Goal: Task Accomplishment & Management: Use online tool/utility

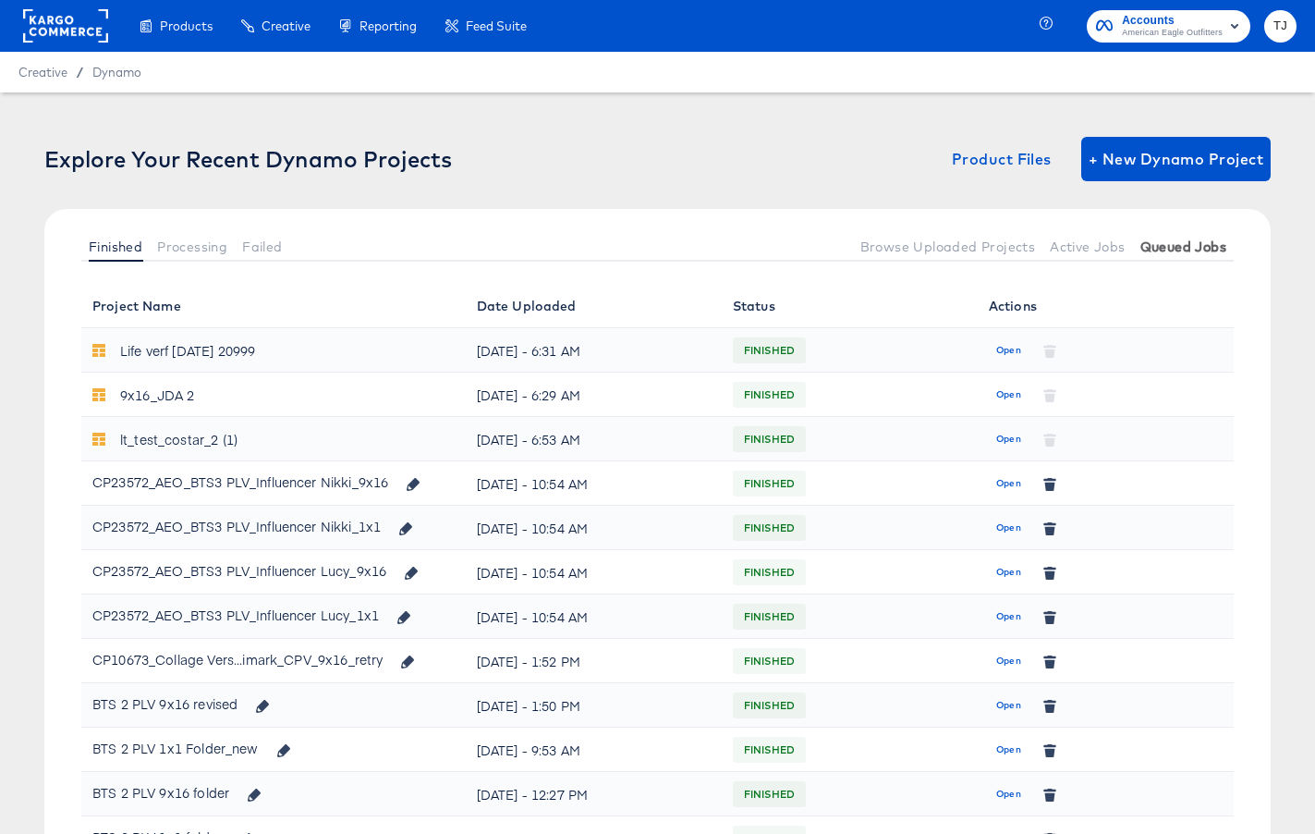
click at [1197, 249] on span "Queued Jobs" at bounding box center [1184, 246] width 86 height 15
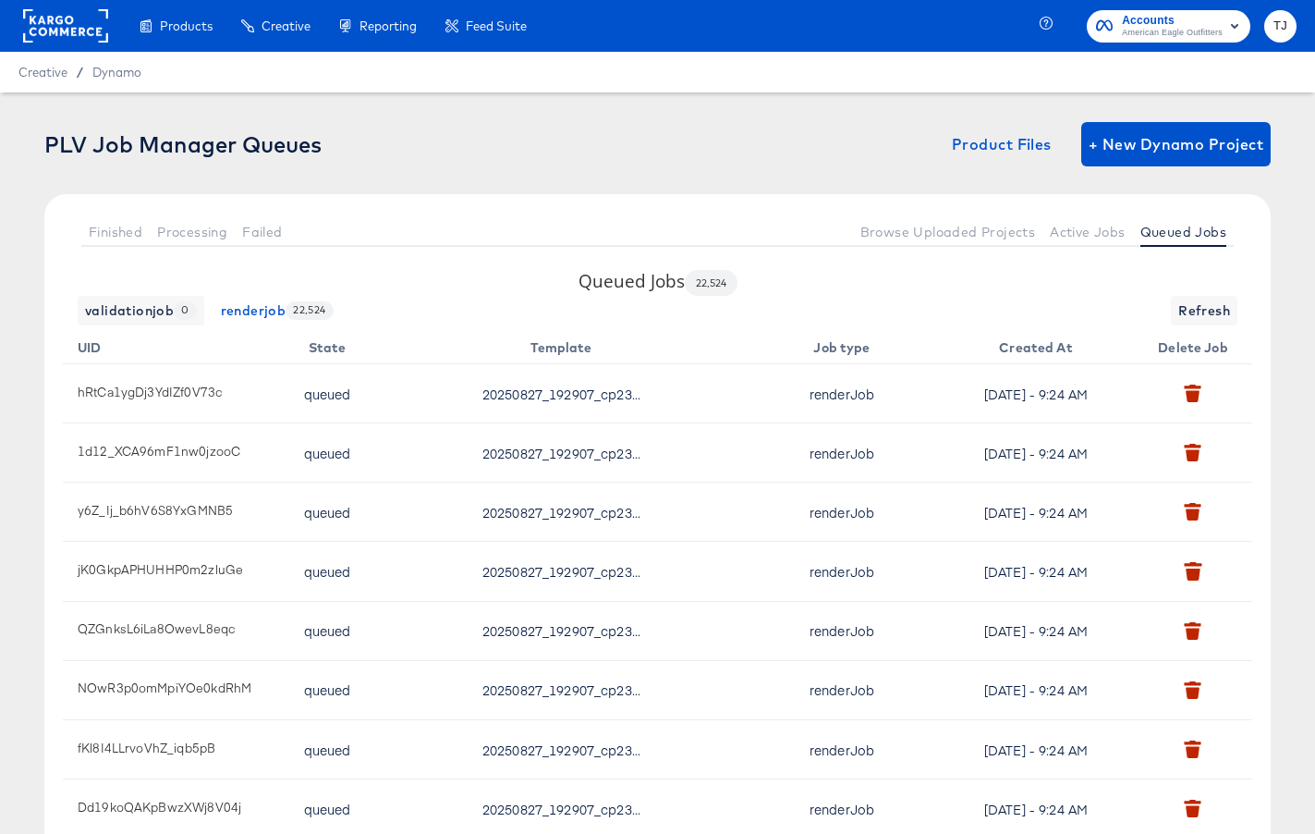
click at [60, 16] on rect at bounding box center [65, 25] width 85 height 33
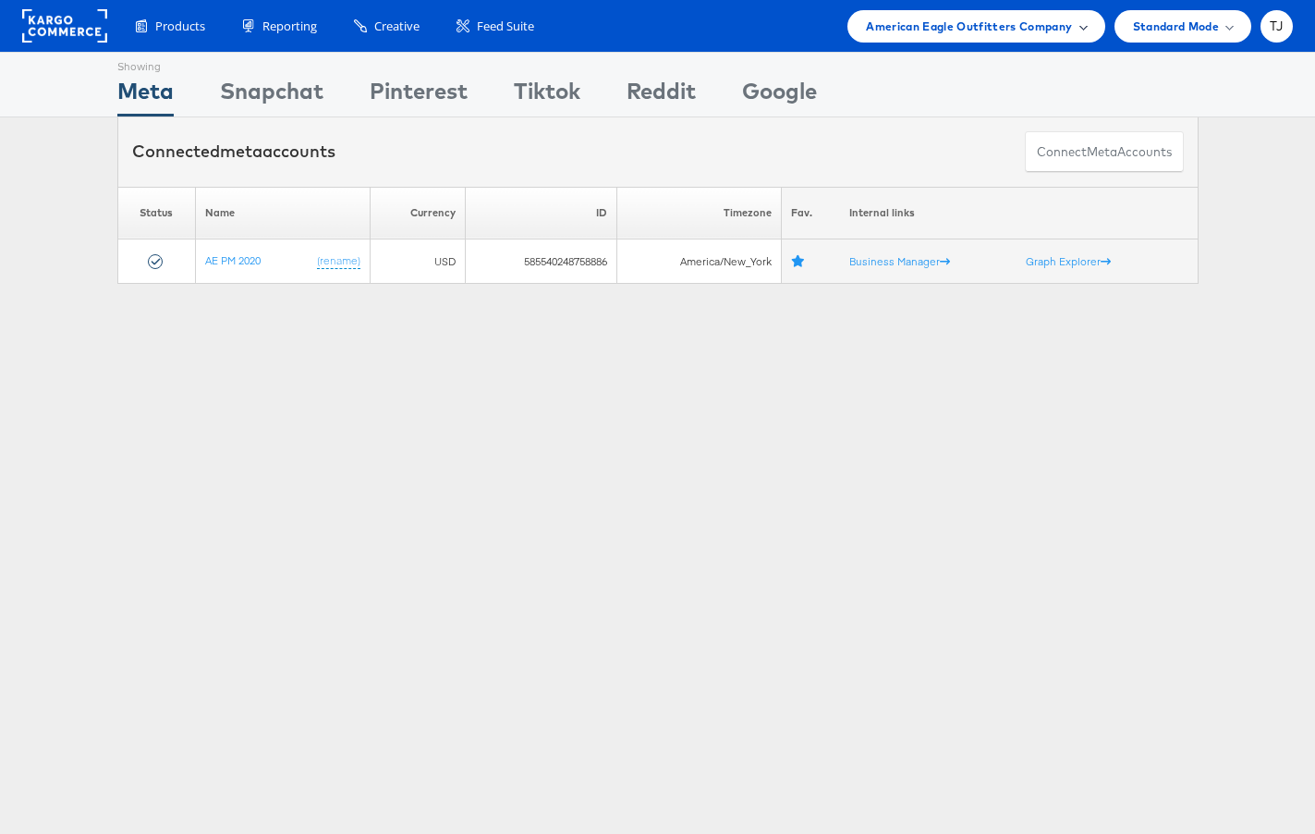
click at [1079, 25] on span at bounding box center [1083, 25] width 9 height 9
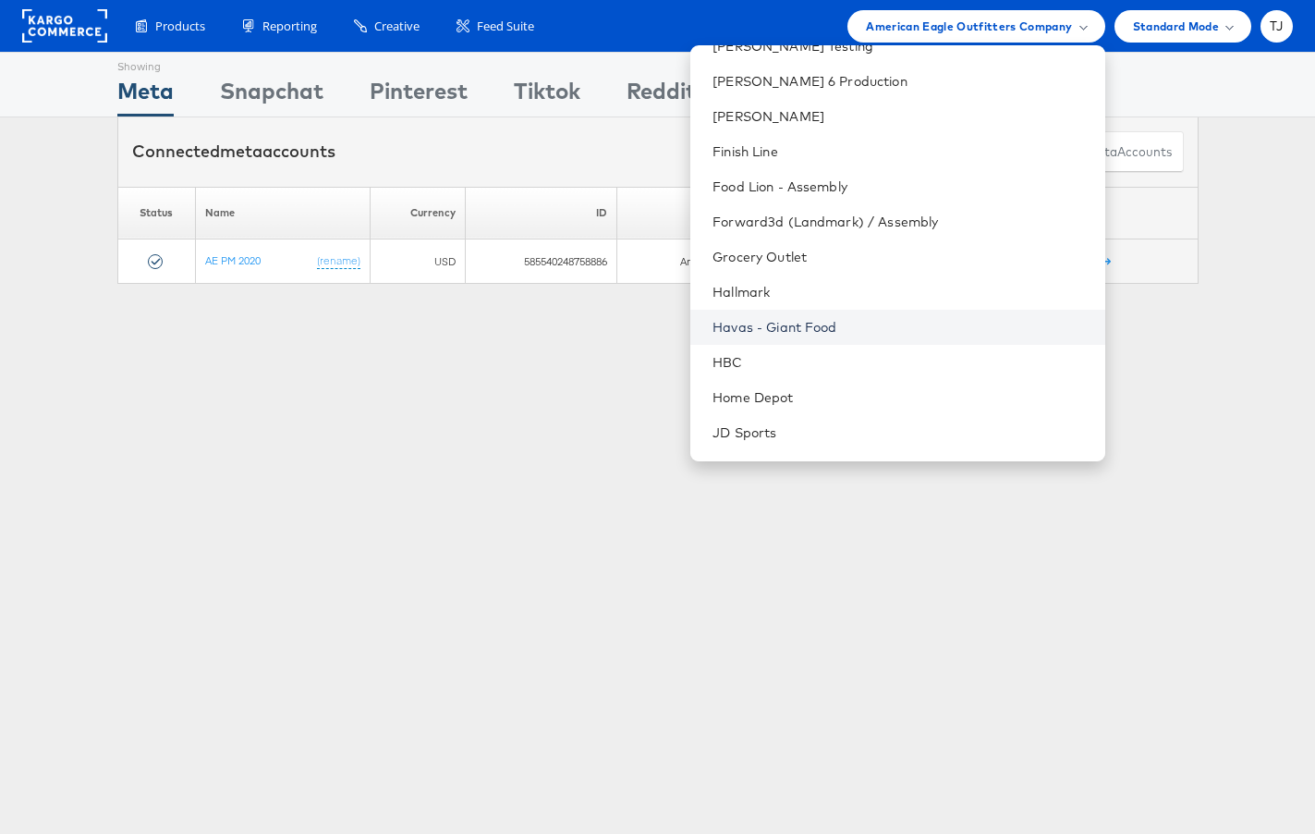
scroll to position [732, 0]
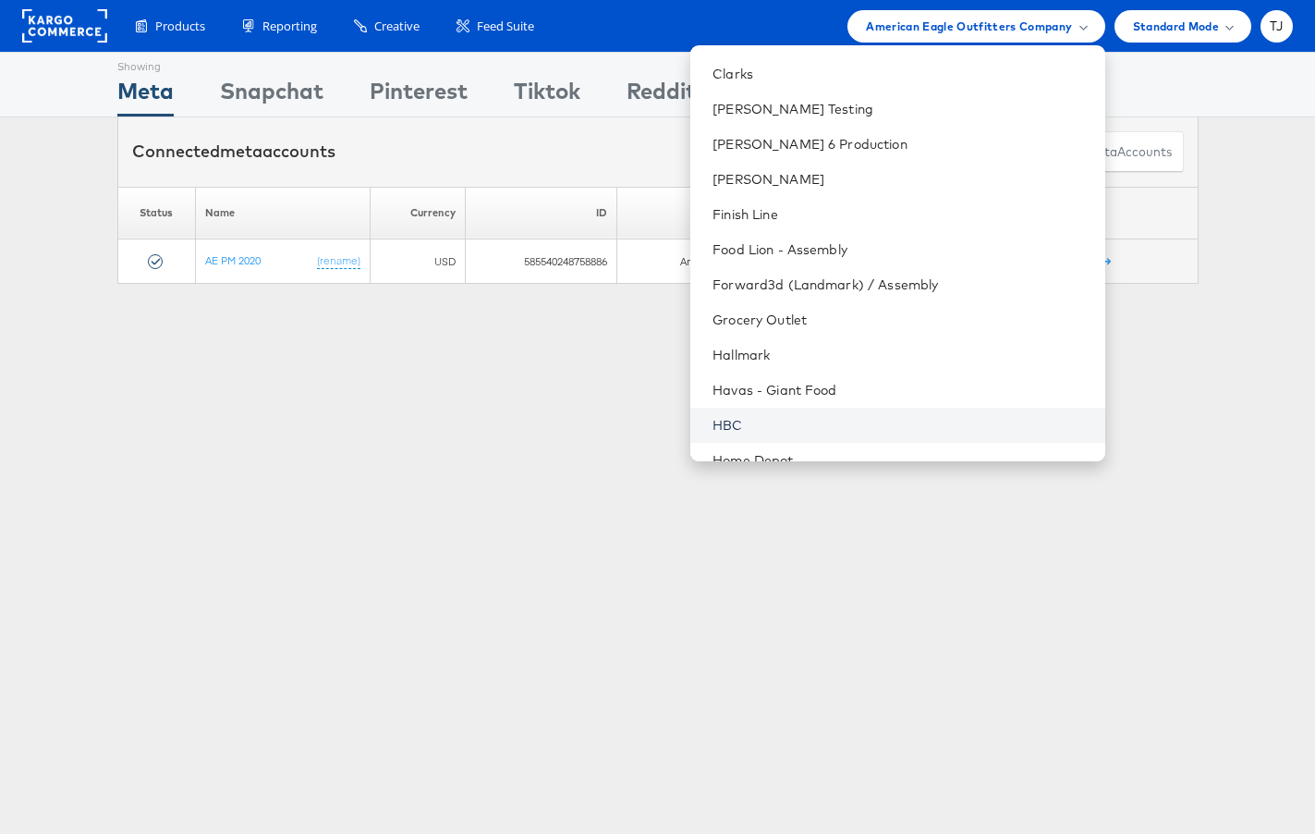
click at [894, 421] on link "HBC" at bounding box center [901, 425] width 377 height 18
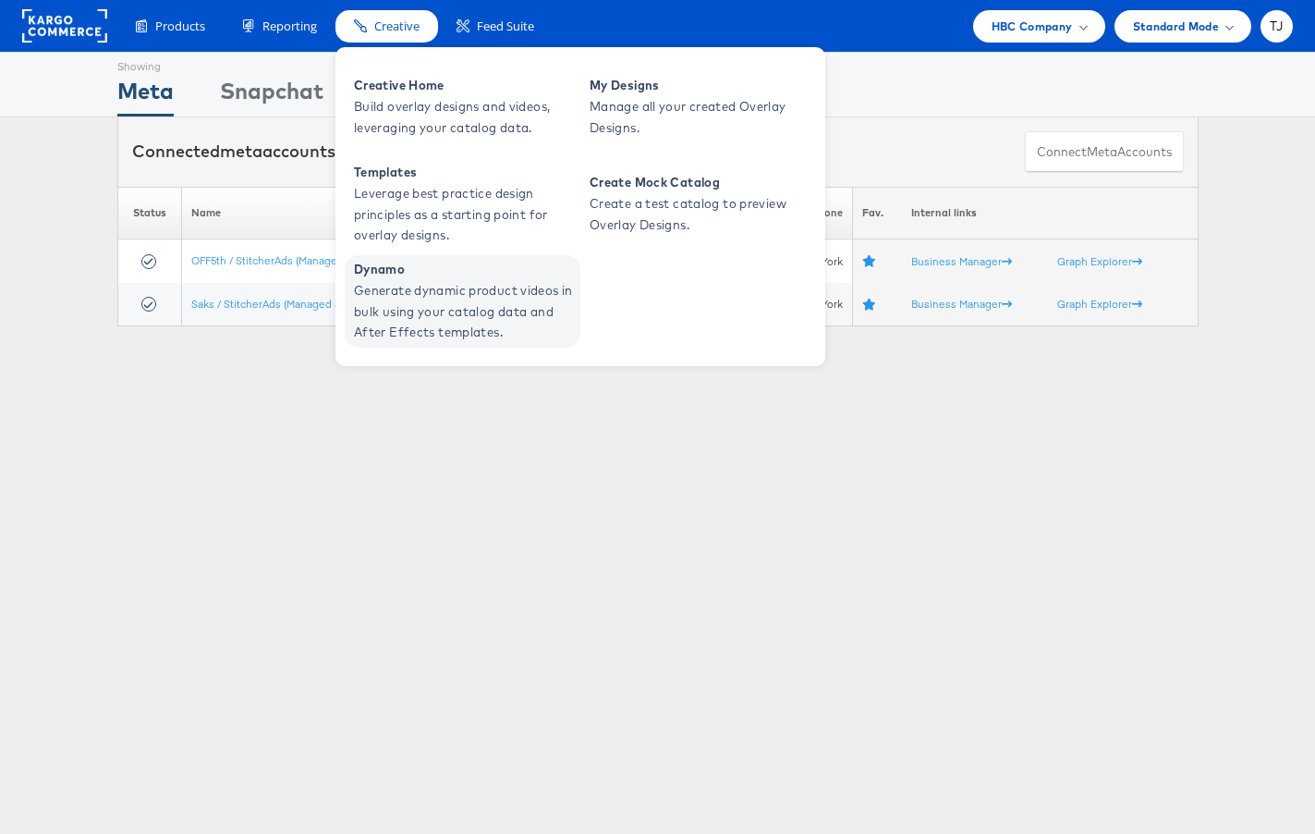
click at [409, 312] on span "Generate dynamic product videos in bulk using your catalog data and After Effec…" at bounding box center [465, 311] width 222 height 63
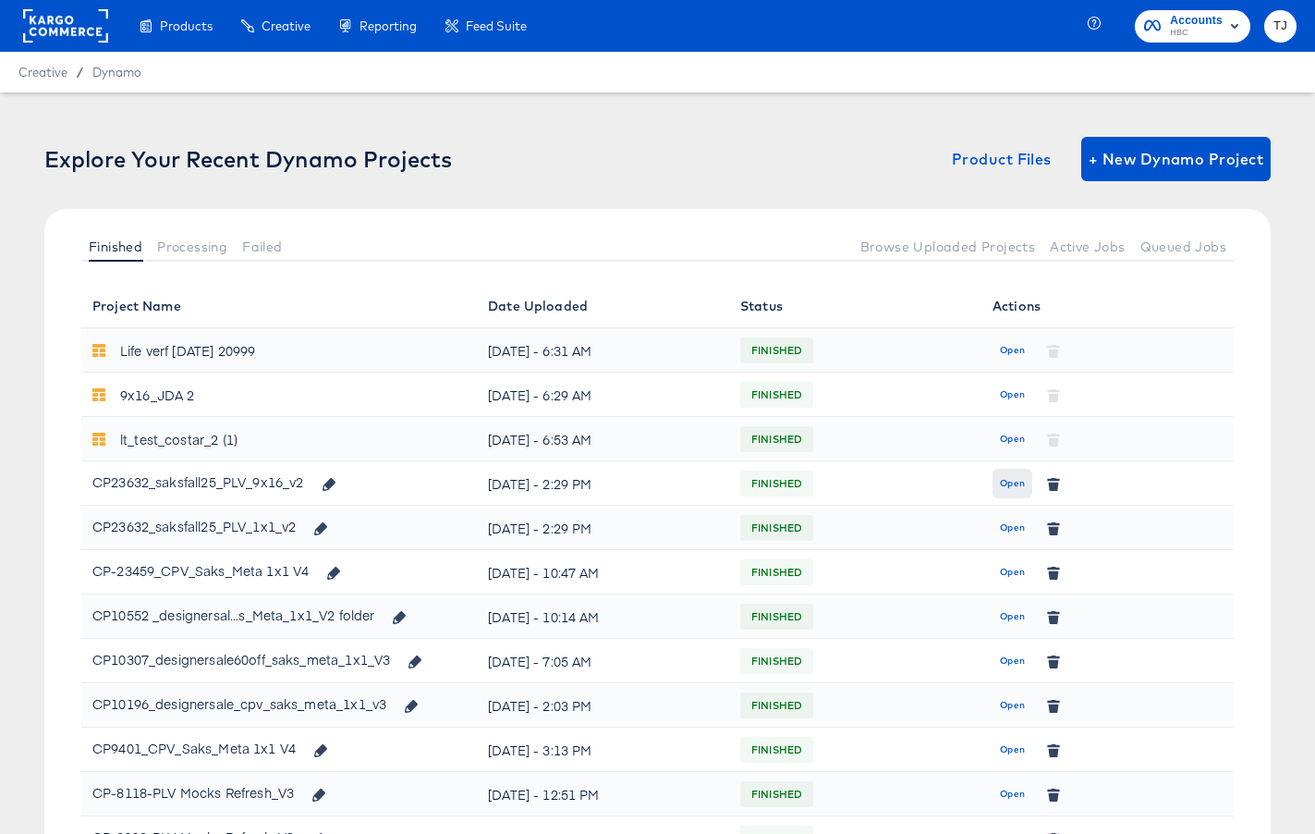
click at [1020, 479] on span "Open" at bounding box center [1012, 483] width 25 height 17
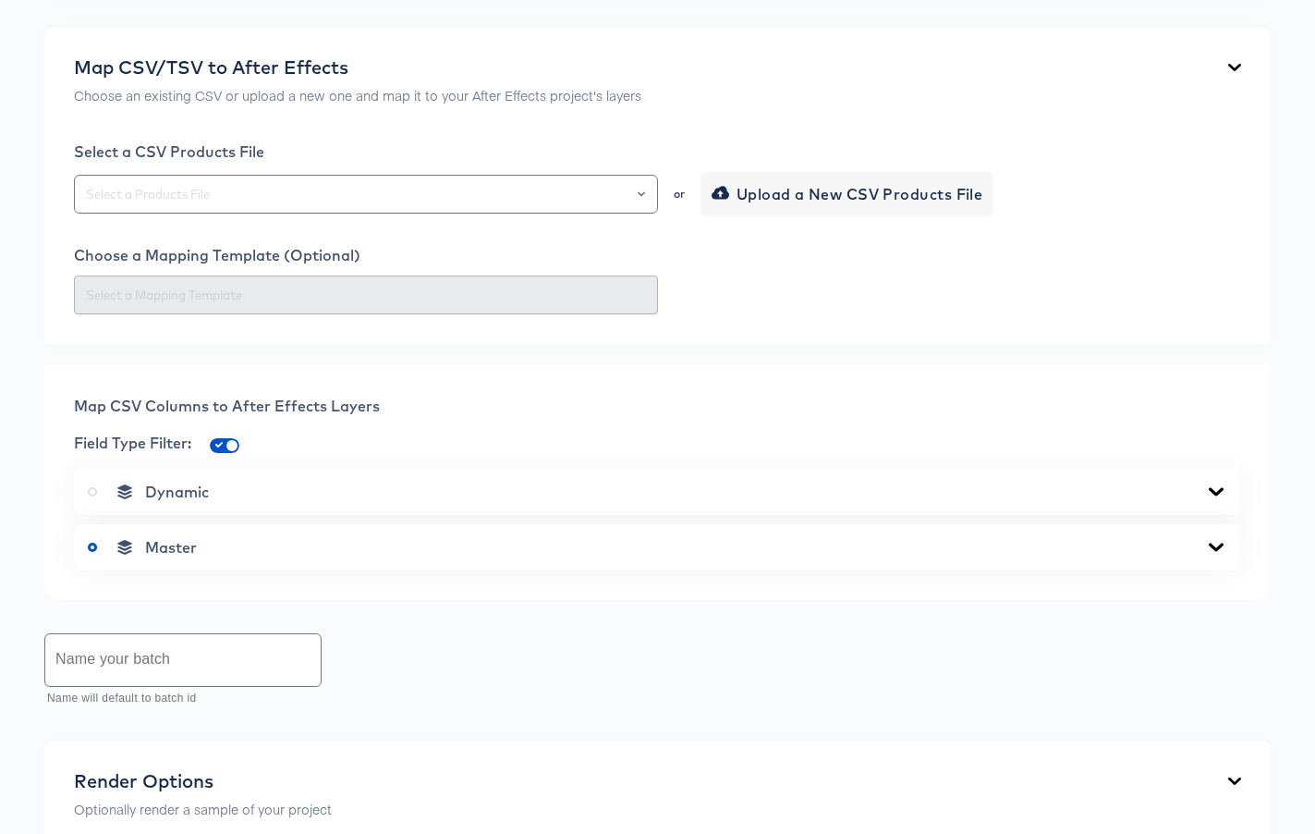
scroll to position [386, 0]
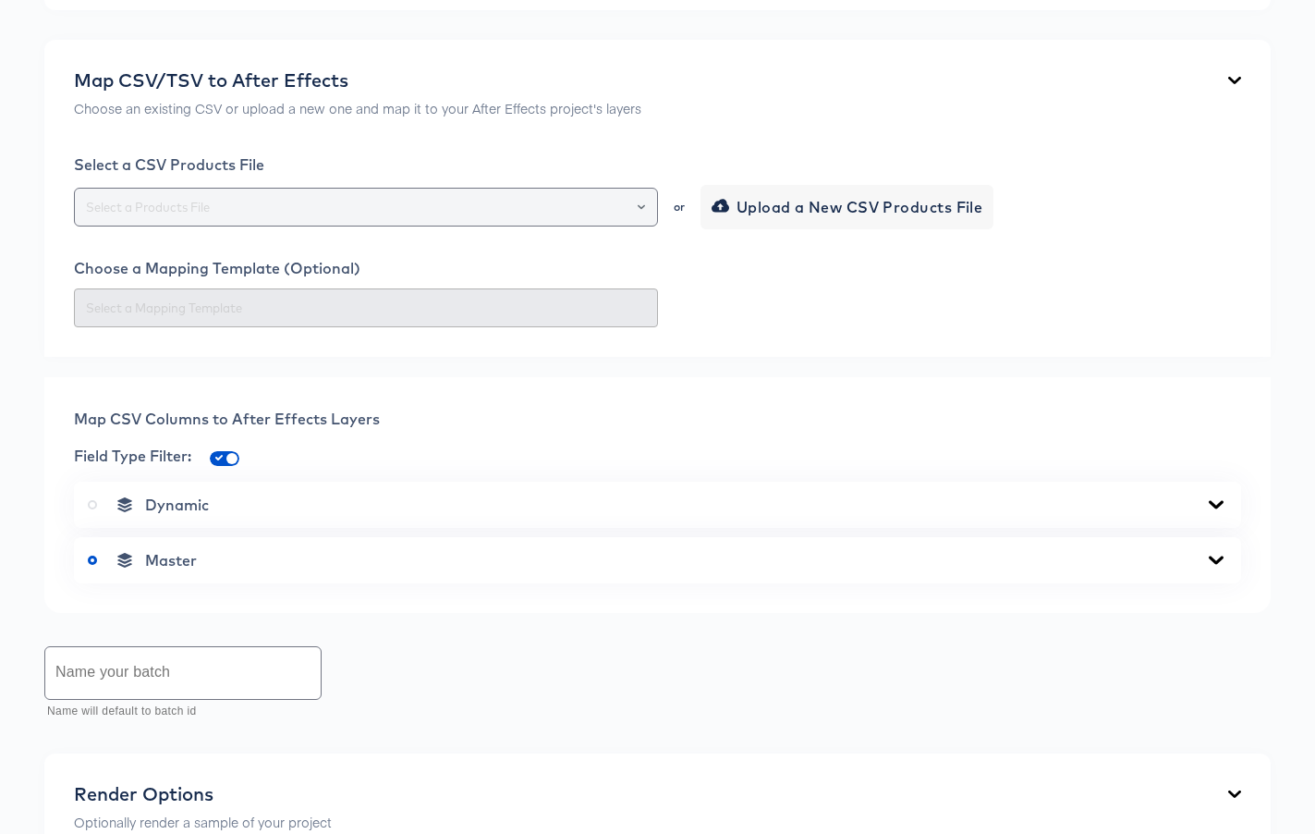
click at [646, 209] on div at bounding box center [632, 207] width 31 height 26
click at [641, 206] on icon "Open" at bounding box center [641, 206] width 7 height 7
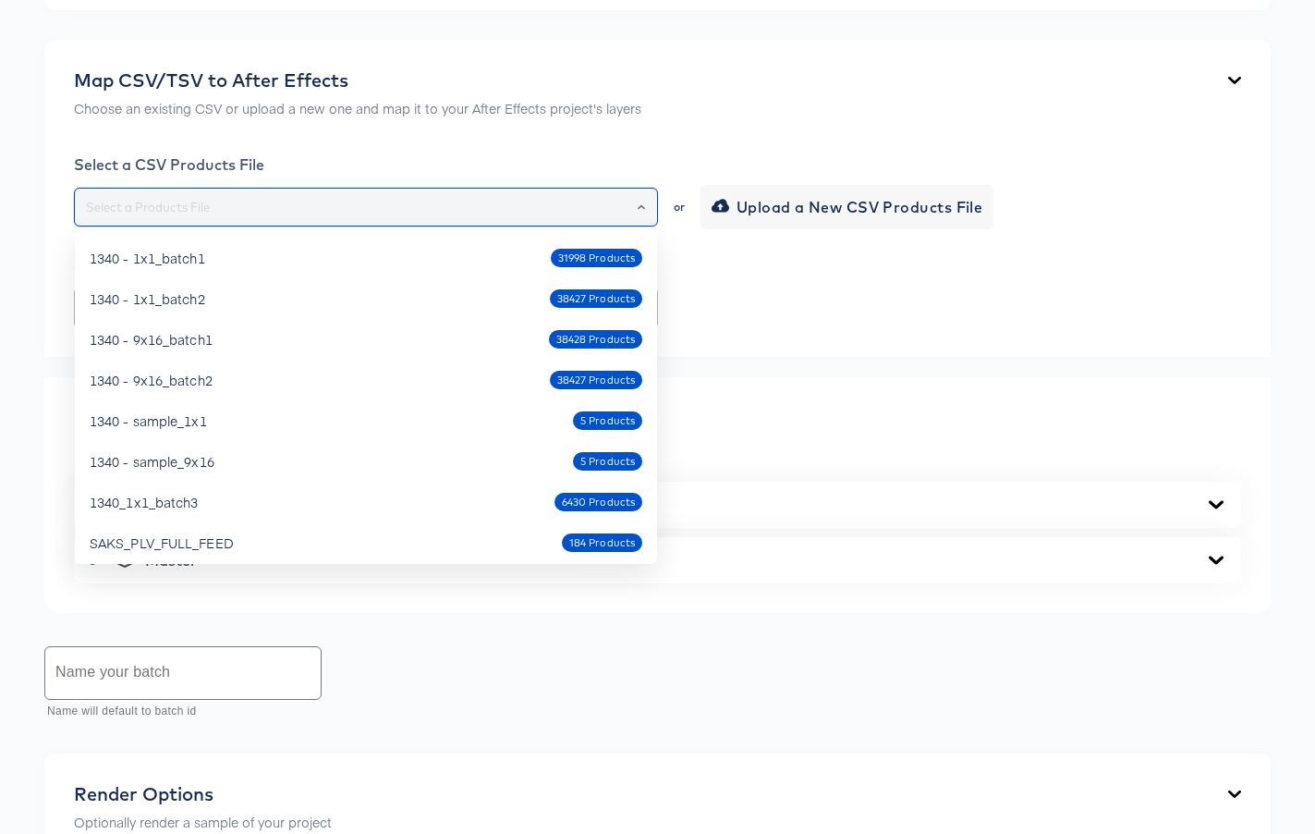
scroll to position [0, 0]
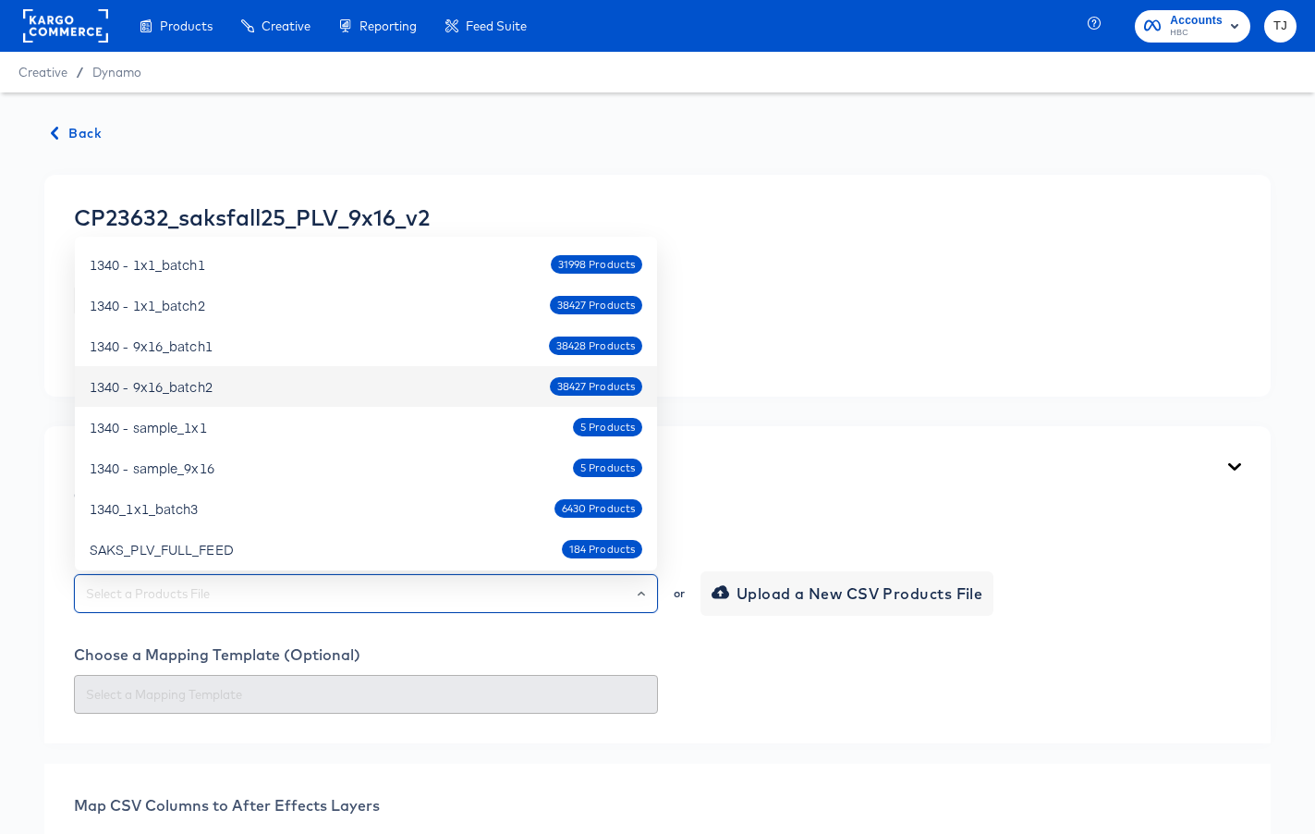
click at [206, 386] on div "1340 - 9x16_batch2" at bounding box center [151, 386] width 123 height 18
type input "1340 - 9x16_batch2"
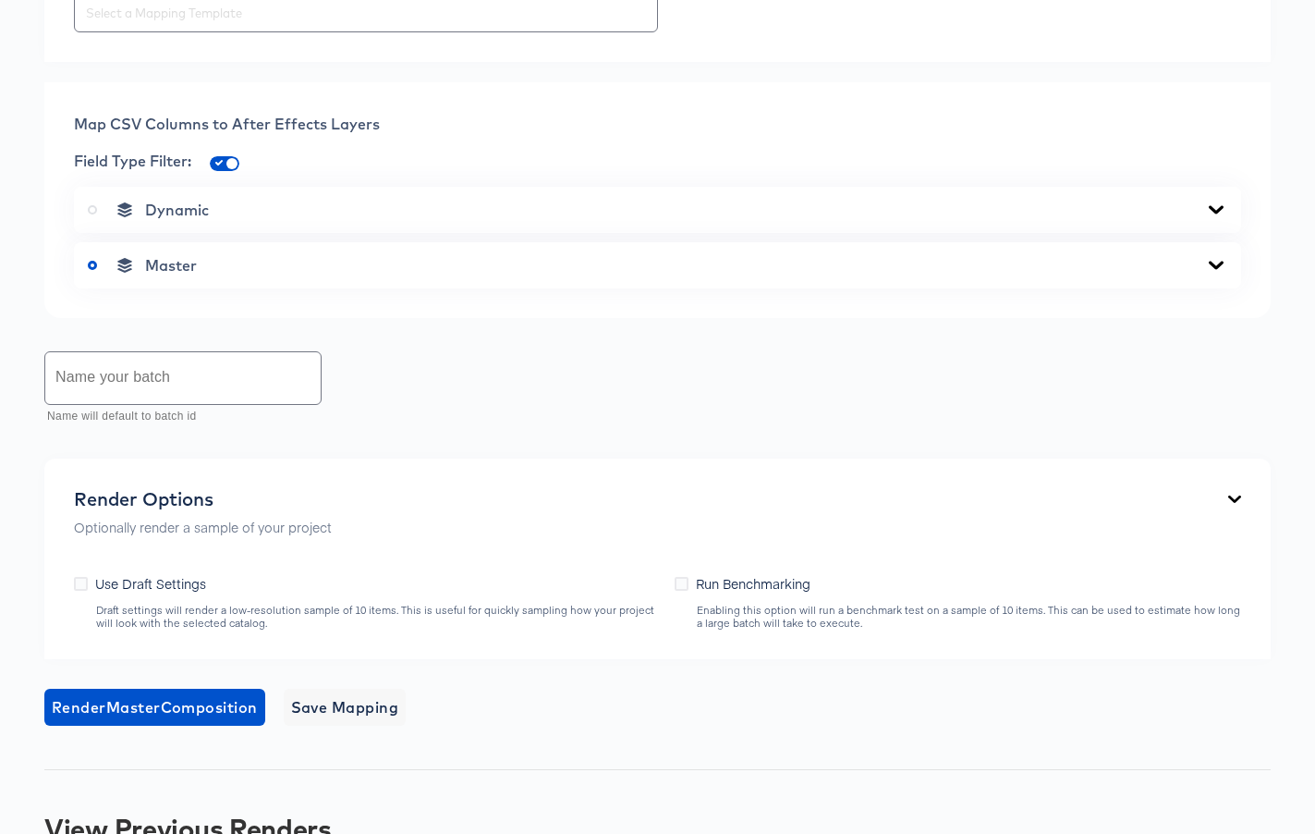
scroll to position [679, 0]
click at [1219, 210] on icon at bounding box center [1216, 211] width 15 height 8
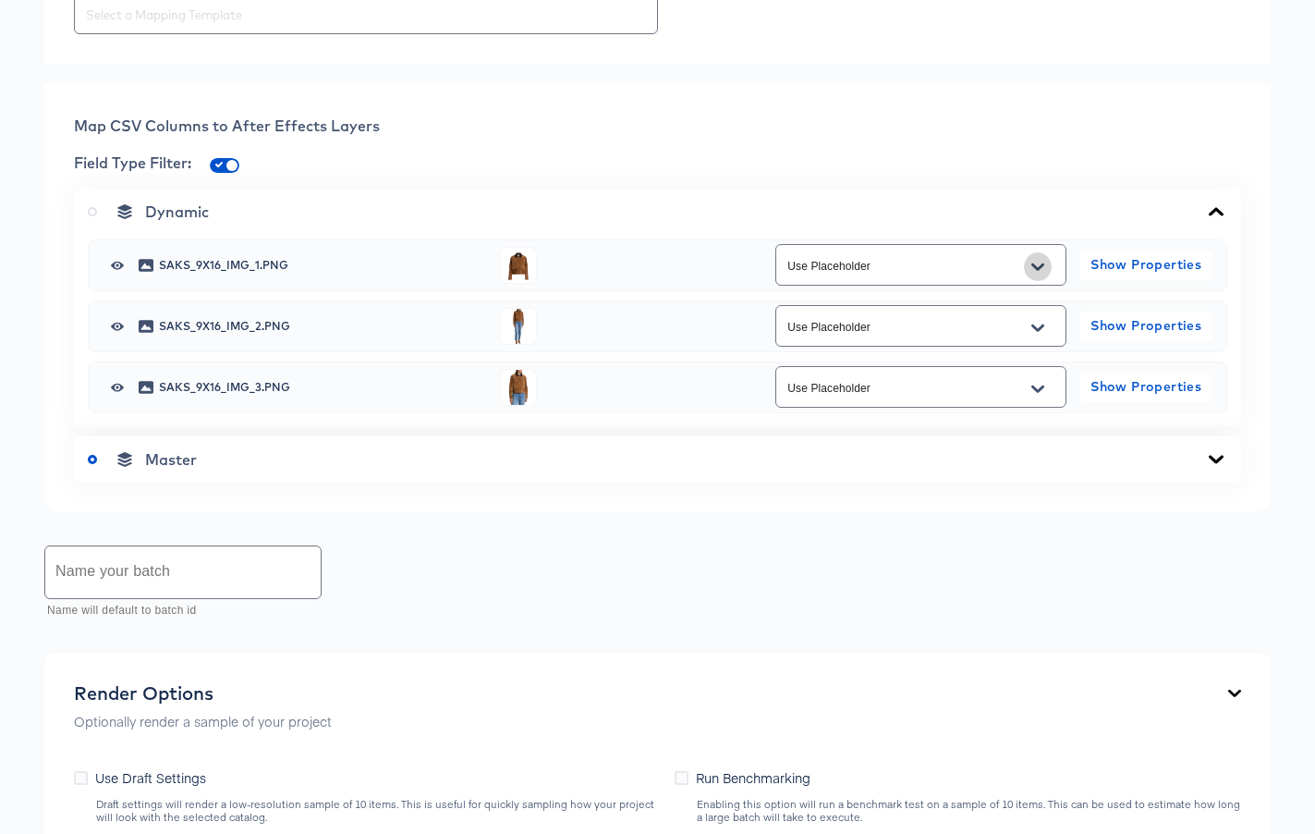
click at [1044, 263] on button "Open" at bounding box center [1038, 267] width 28 height 30
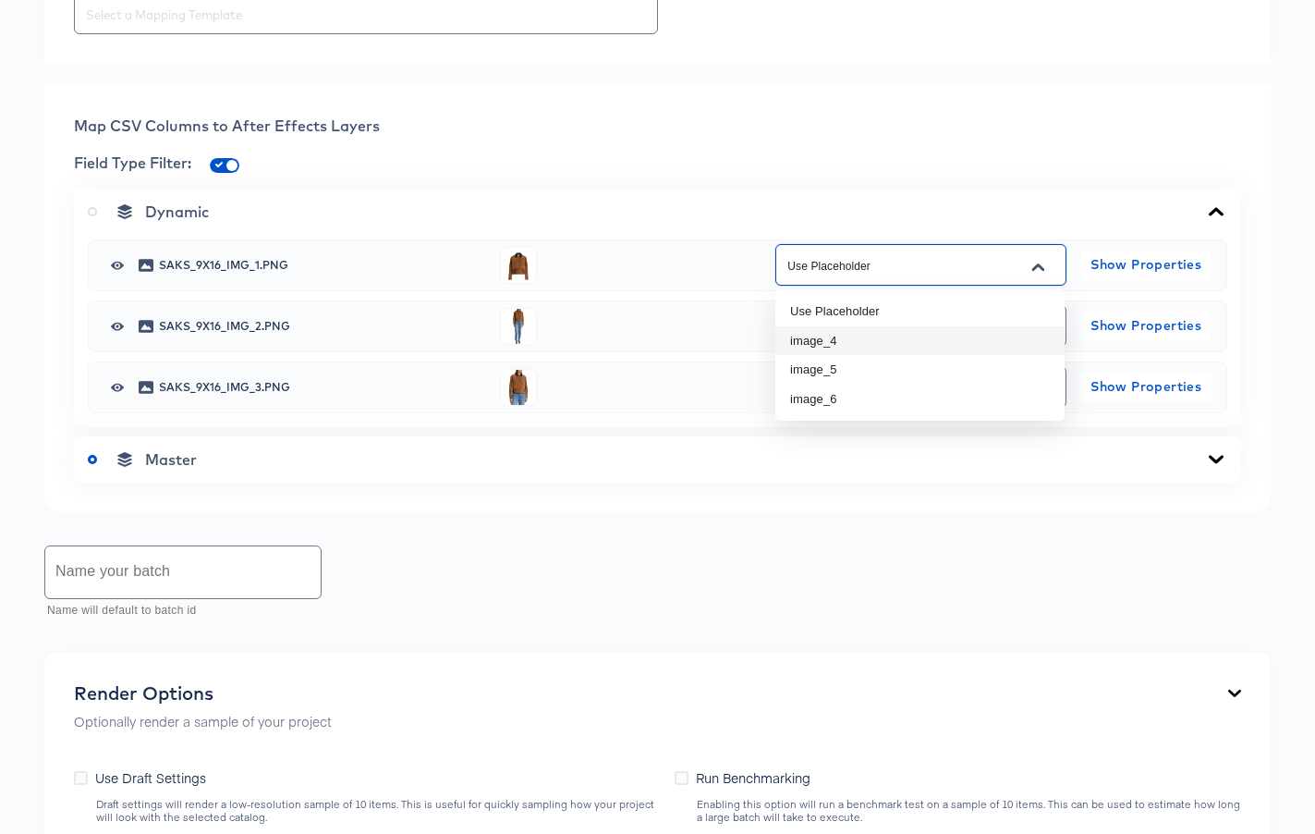
click at [1002, 334] on li "image_4" at bounding box center [919, 341] width 289 height 30
type input "image_4"
click at [1035, 327] on icon "Open" at bounding box center [1038, 327] width 13 height 7
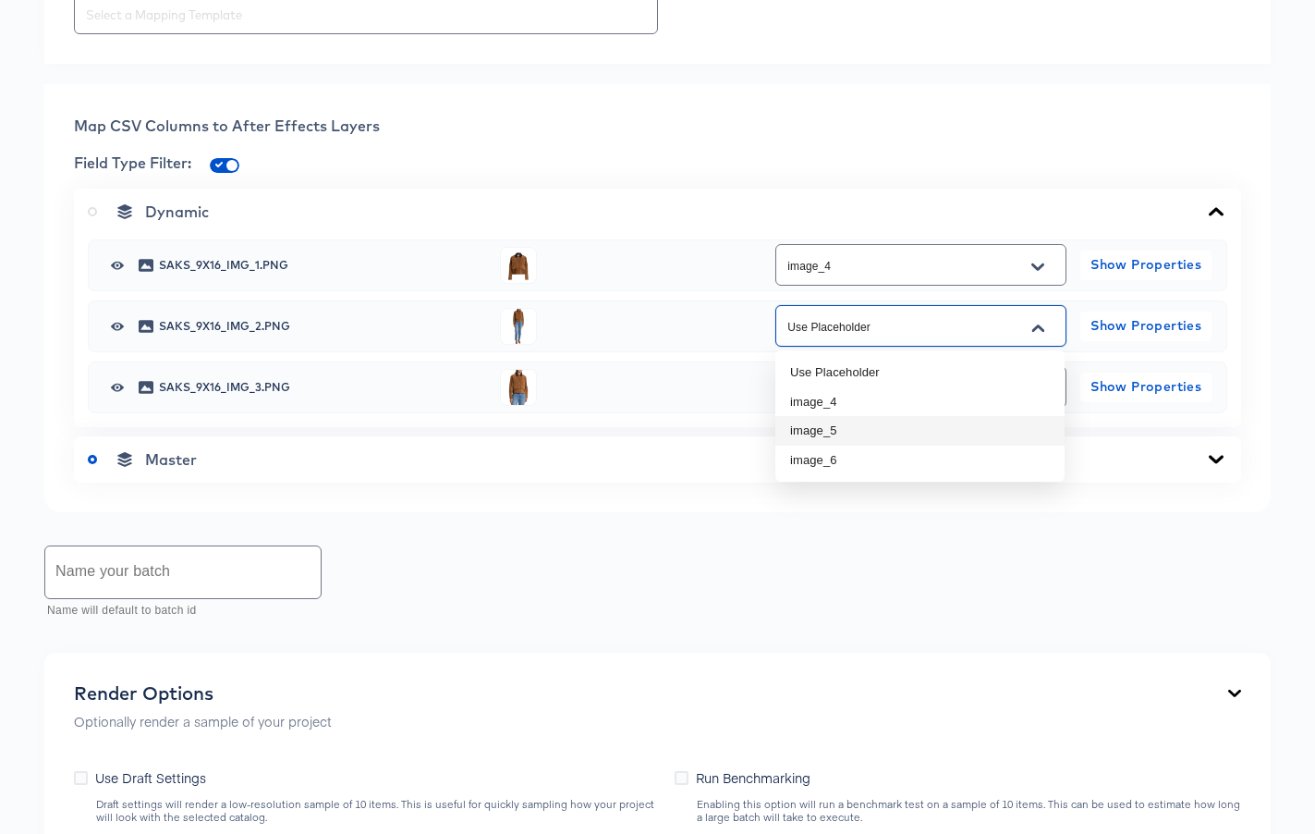
click at [972, 424] on li "image_5" at bounding box center [919, 431] width 289 height 30
type input "image_5"
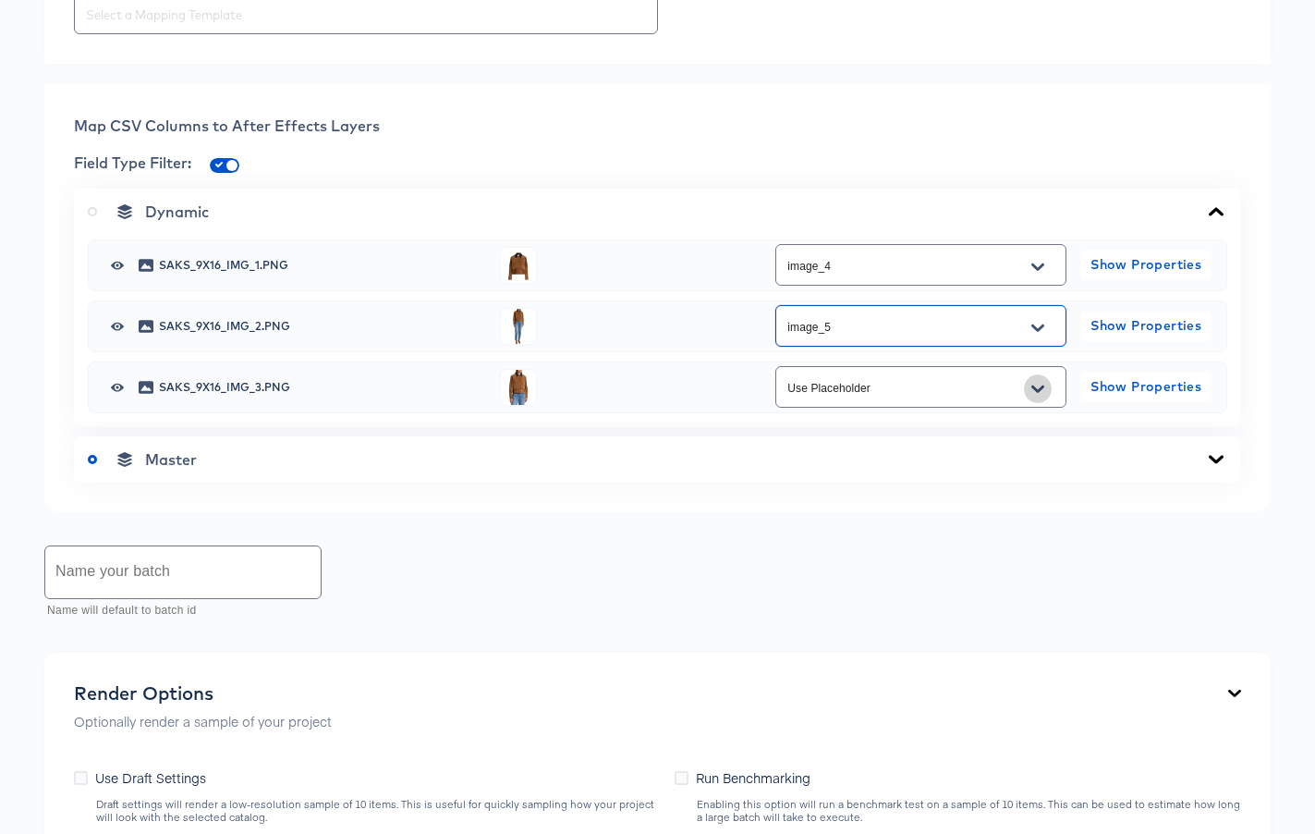
drag, startPoint x: 1040, startPoint y: 392, endPoint x: 1034, endPoint y: 403, distance: 12.4
click at [1040, 392] on icon "Open" at bounding box center [1038, 389] width 13 height 15
click at [976, 519] on li "image_6" at bounding box center [919, 522] width 289 height 30
type input "image_6"
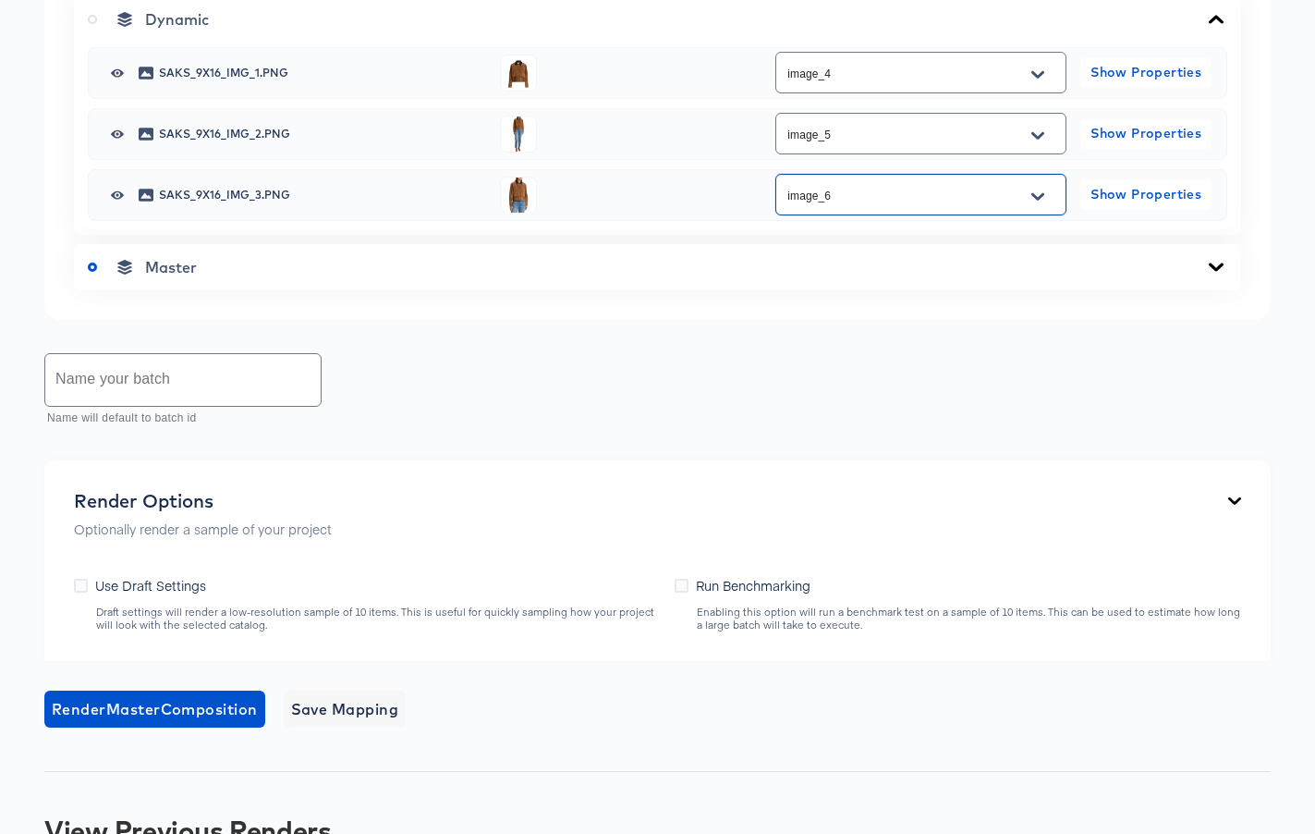
scroll to position [880, 0]
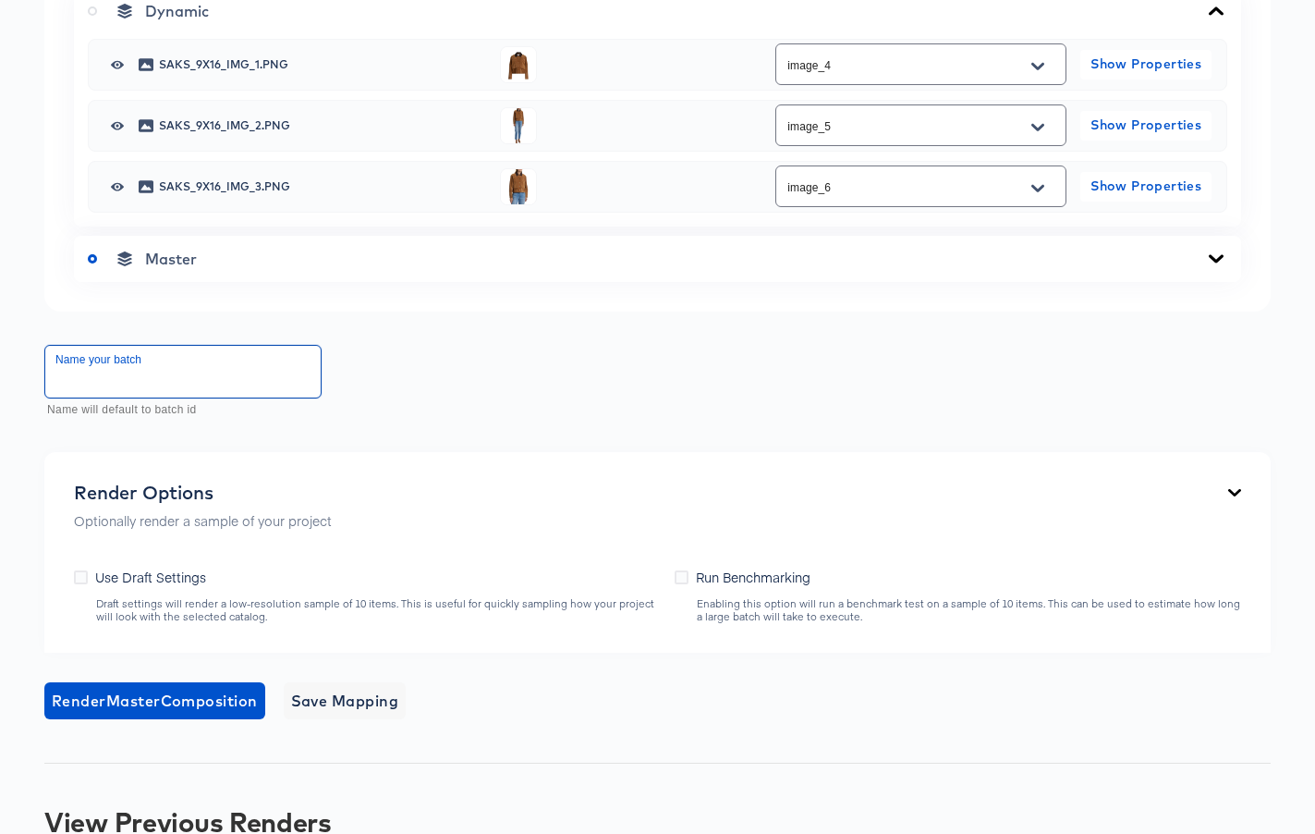
click at [207, 372] on input "text" at bounding box center [182, 372] width 275 height 52
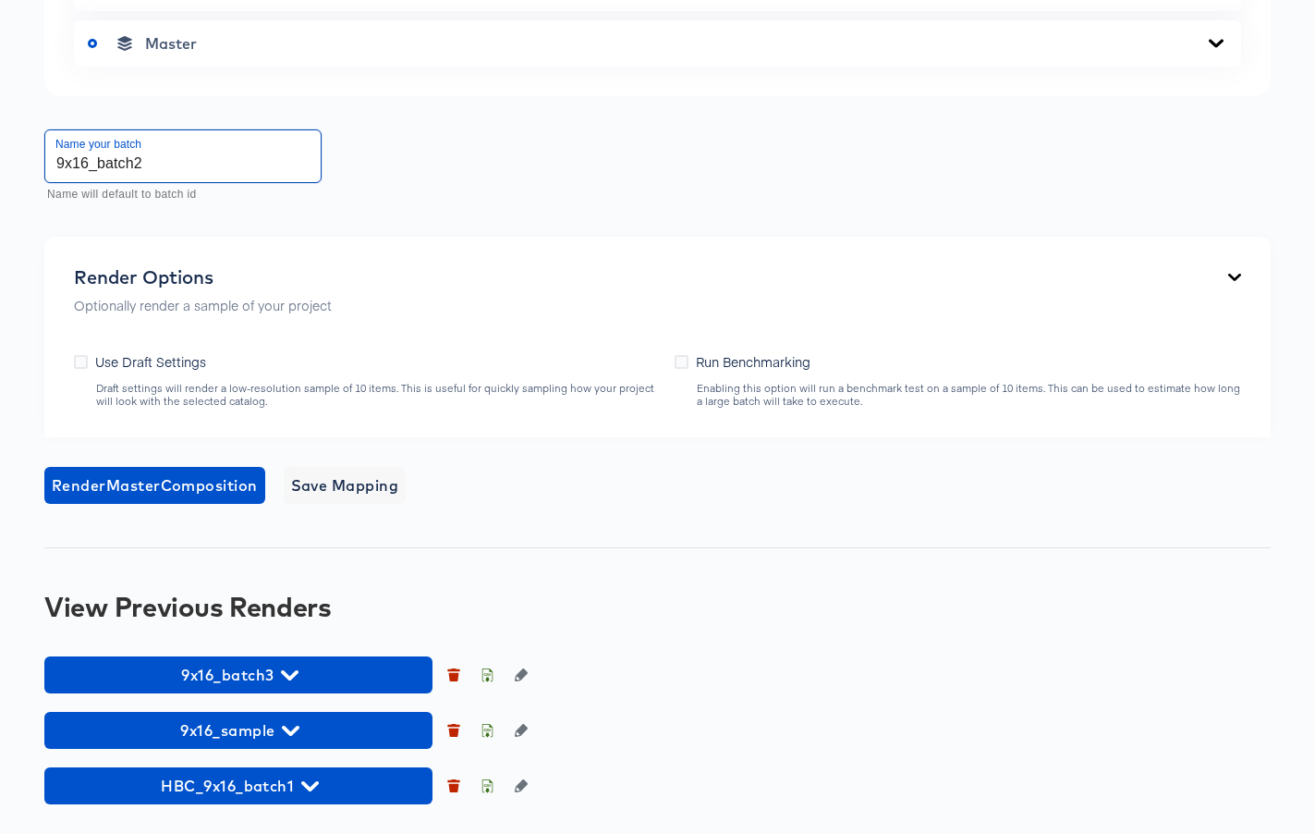
scroll to position [1094, 0]
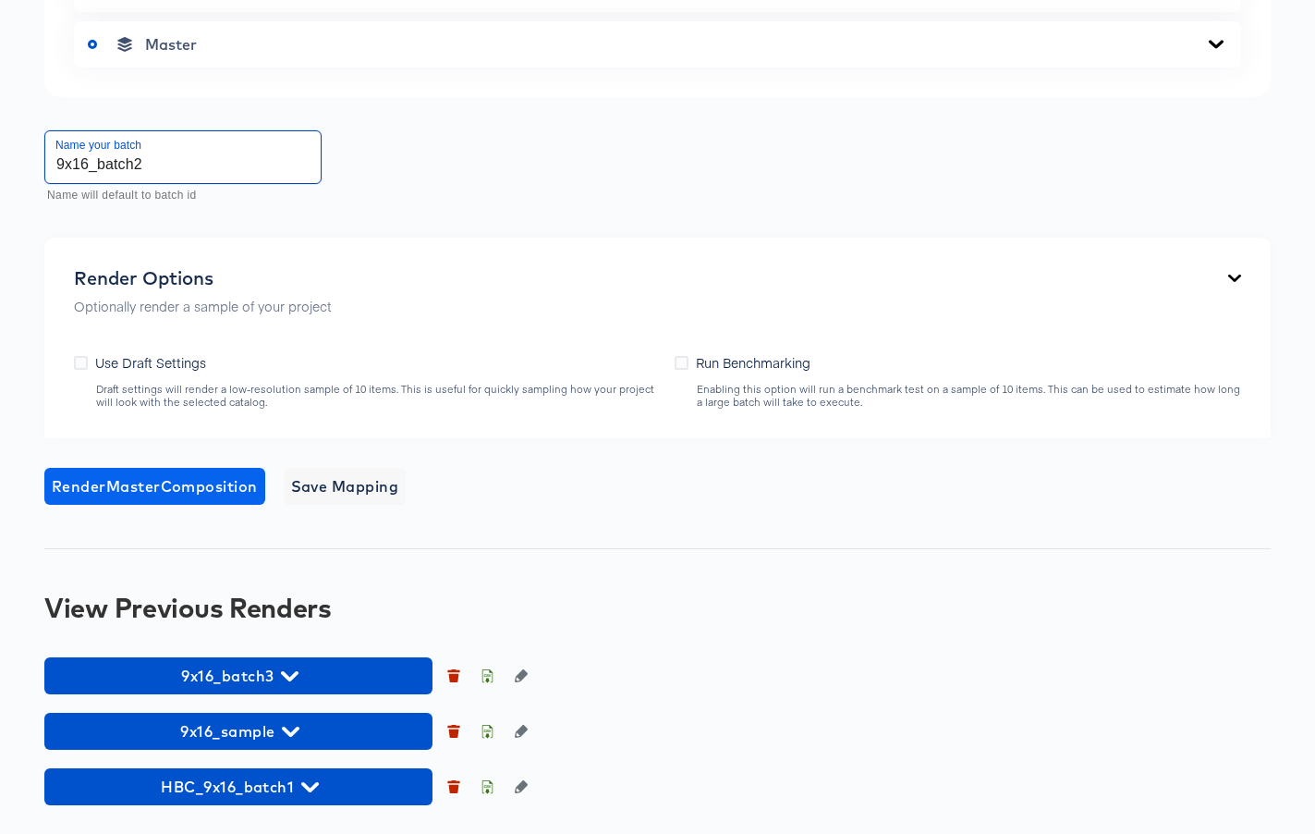
type input "9x16_batch2"
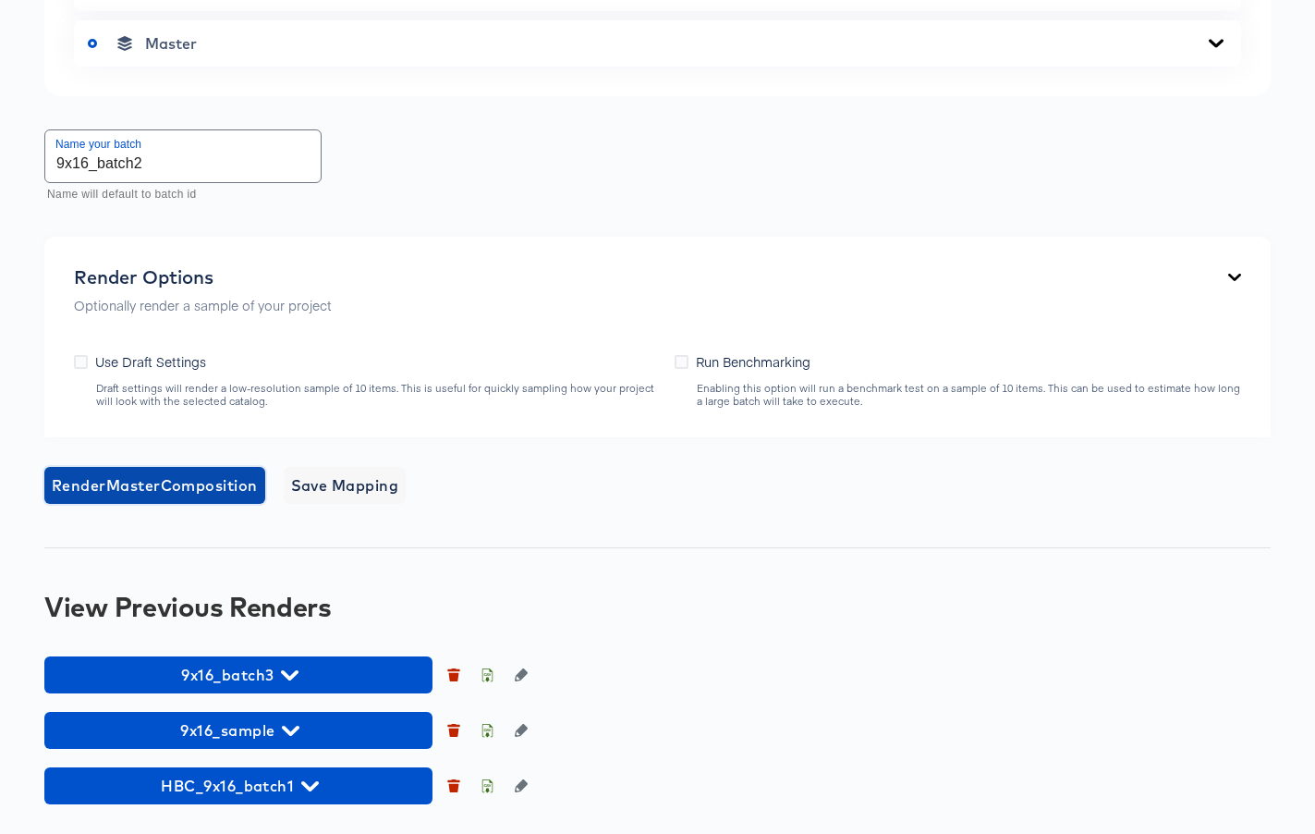
click at [186, 486] on span "Render Master Composition" at bounding box center [155, 485] width 206 height 26
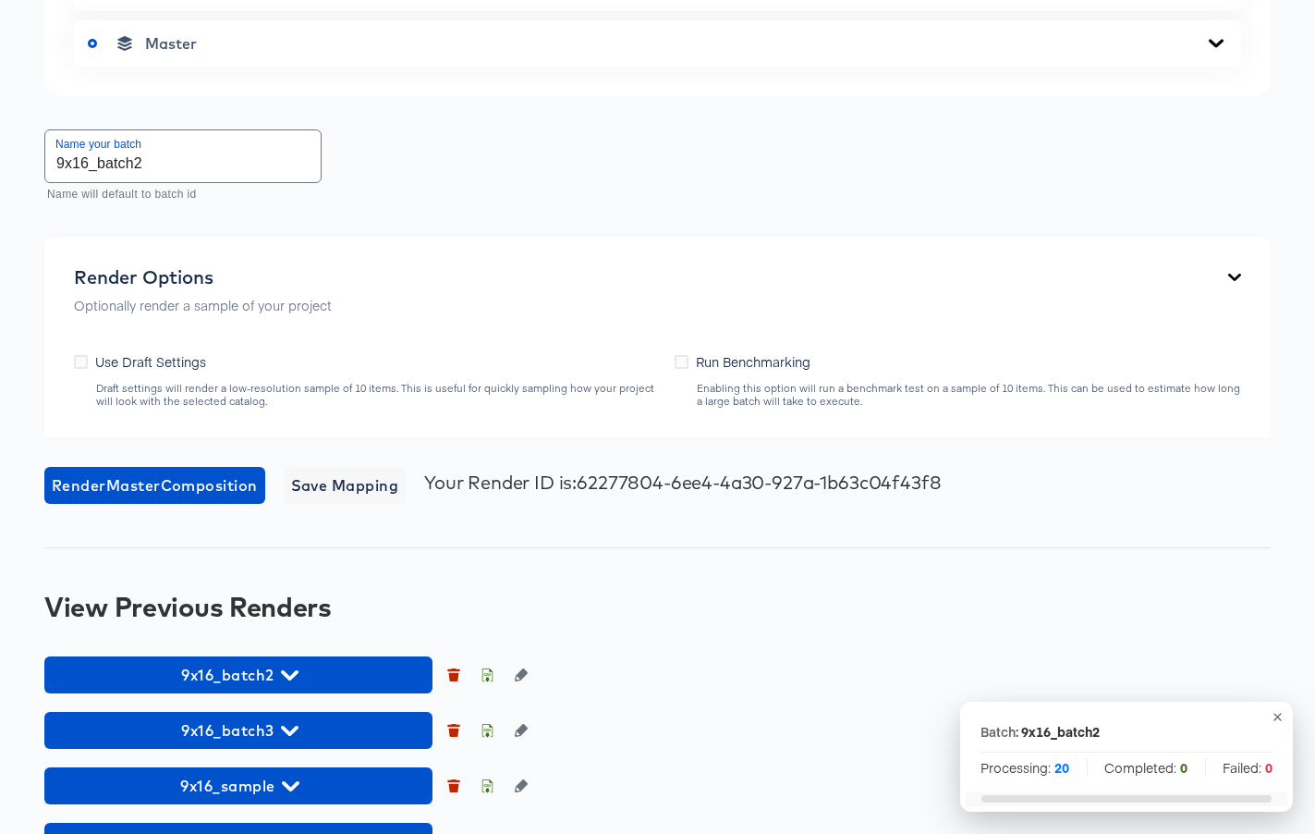
scroll to position [1151, 0]
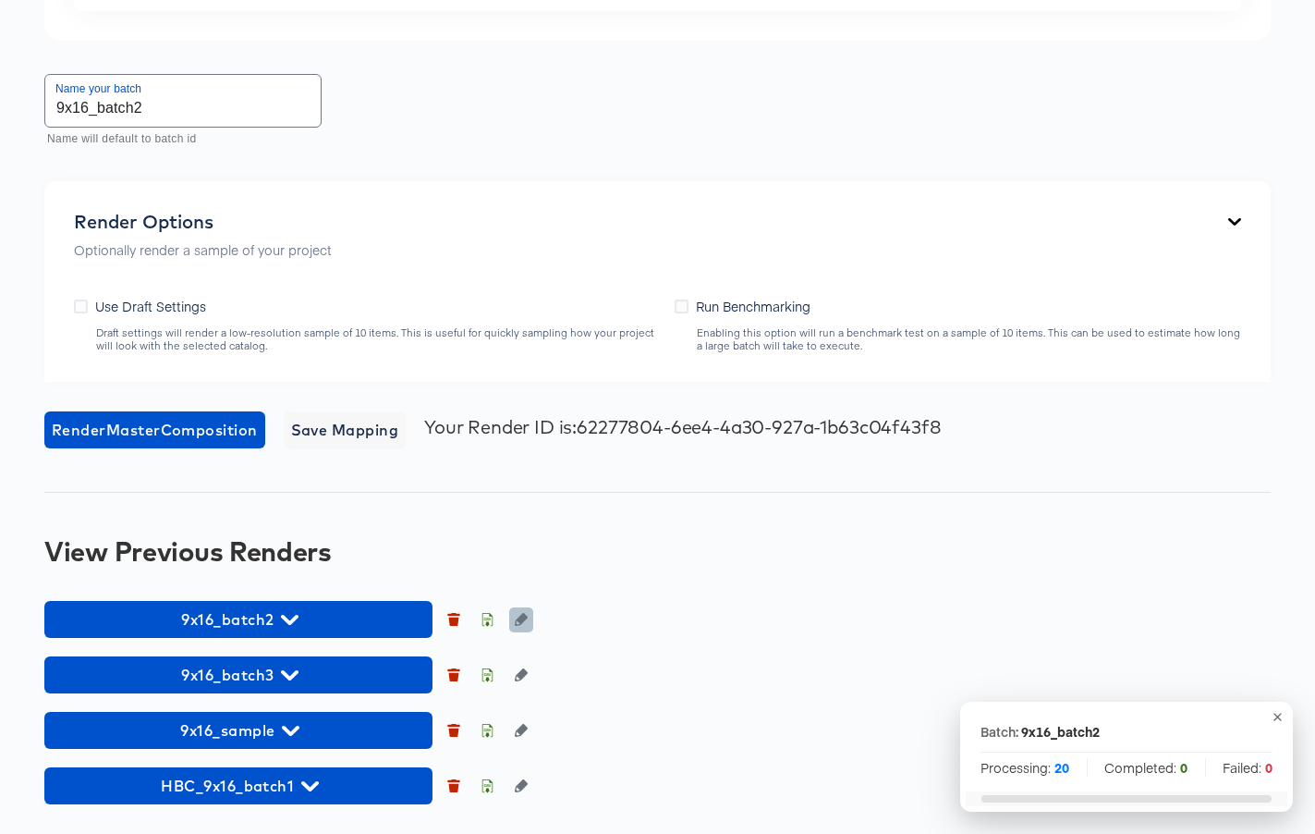
click at [520, 618] on icon "button" at bounding box center [521, 619] width 13 height 13
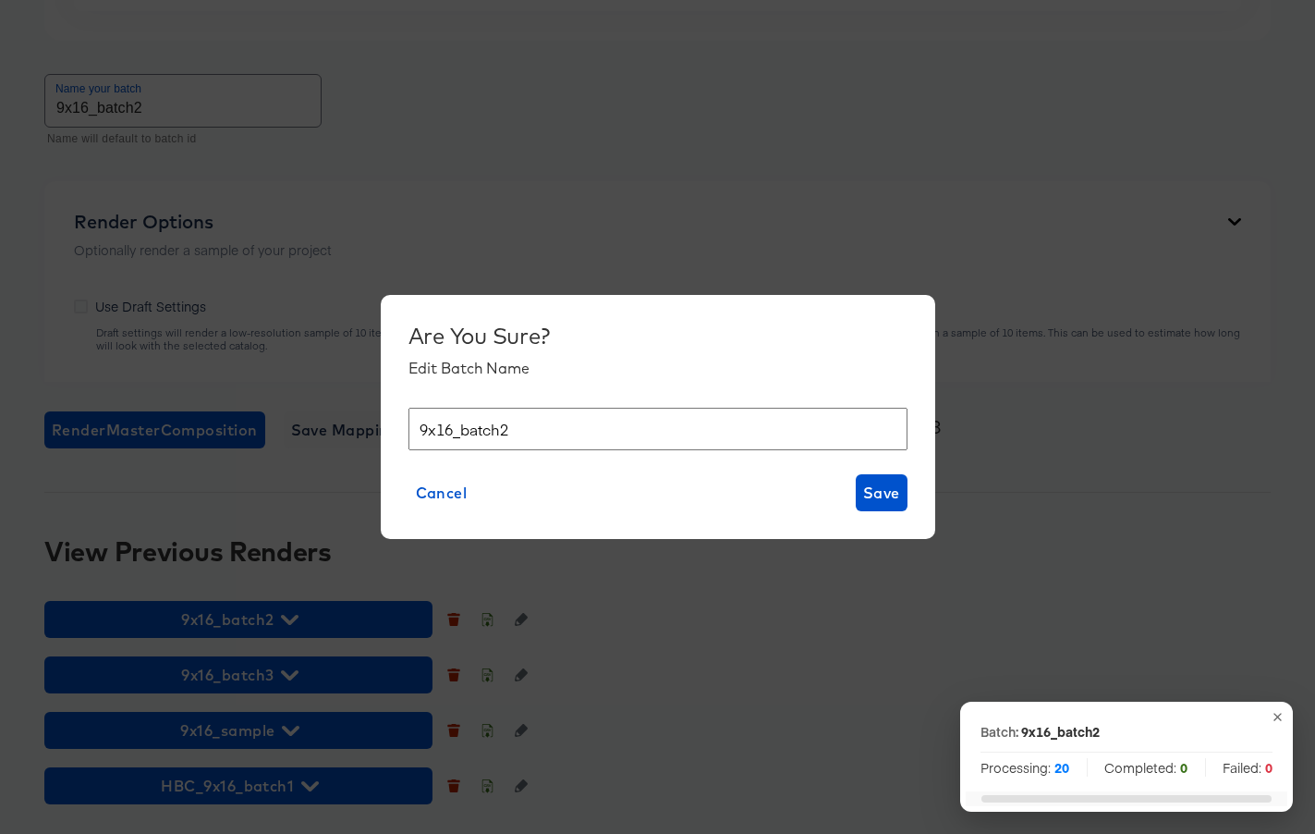
click at [422, 429] on input "9x16_batch2" at bounding box center [658, 429] width 499 height 43
type input "HBC_9x16_batch2"
click at [874, 491] on span "Save" at bounding box center [881, 493] width 37 height 26
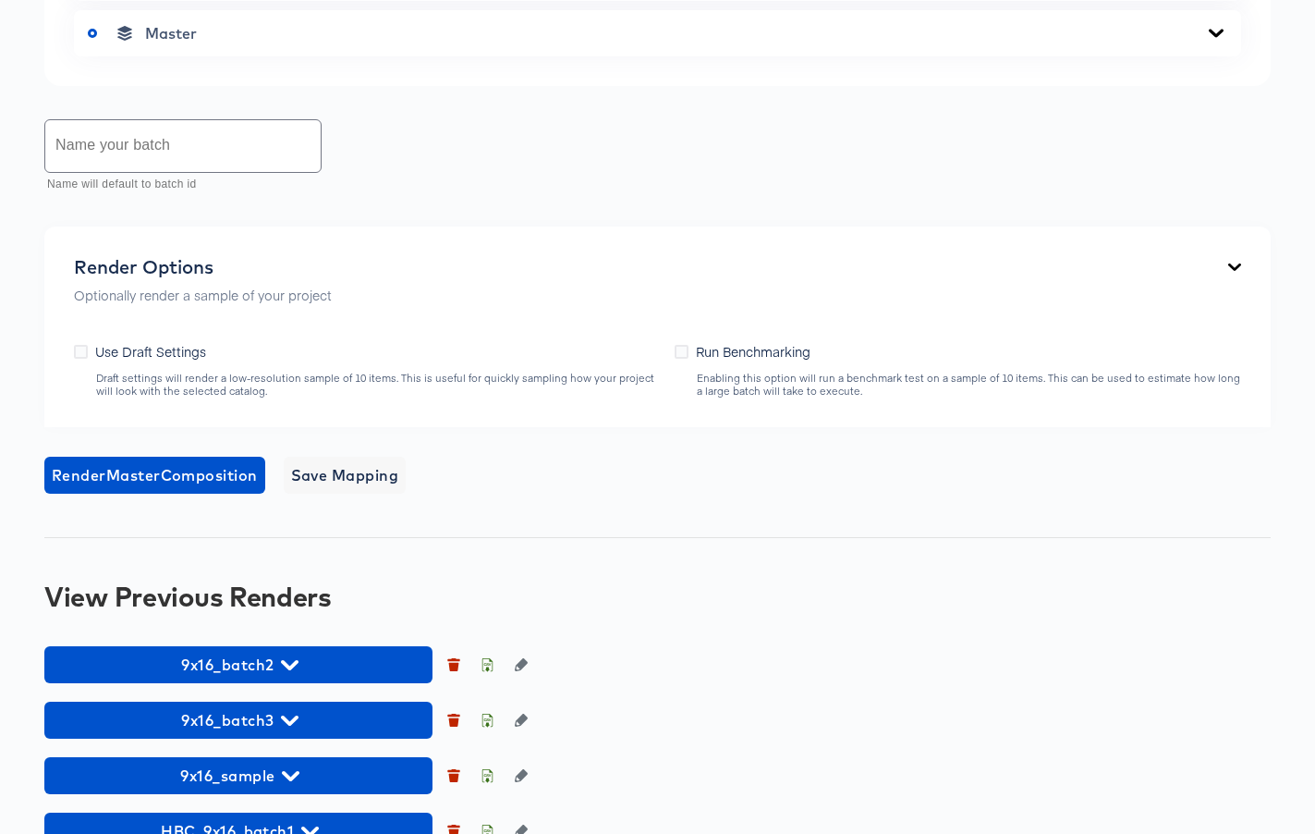
scroll to position [953, 0]
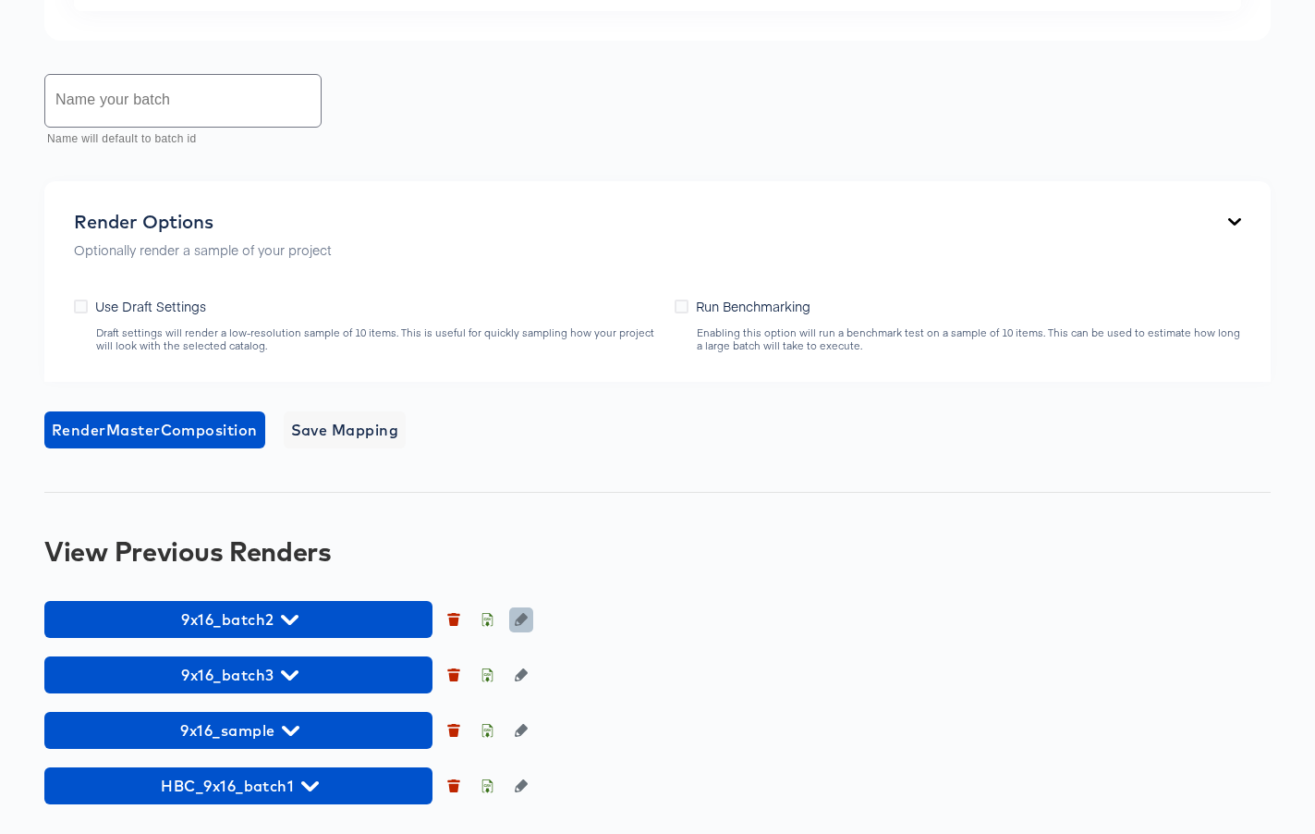
click at [521, 623] on icon "button" at bounding box center [521, 619] width 13 height 13
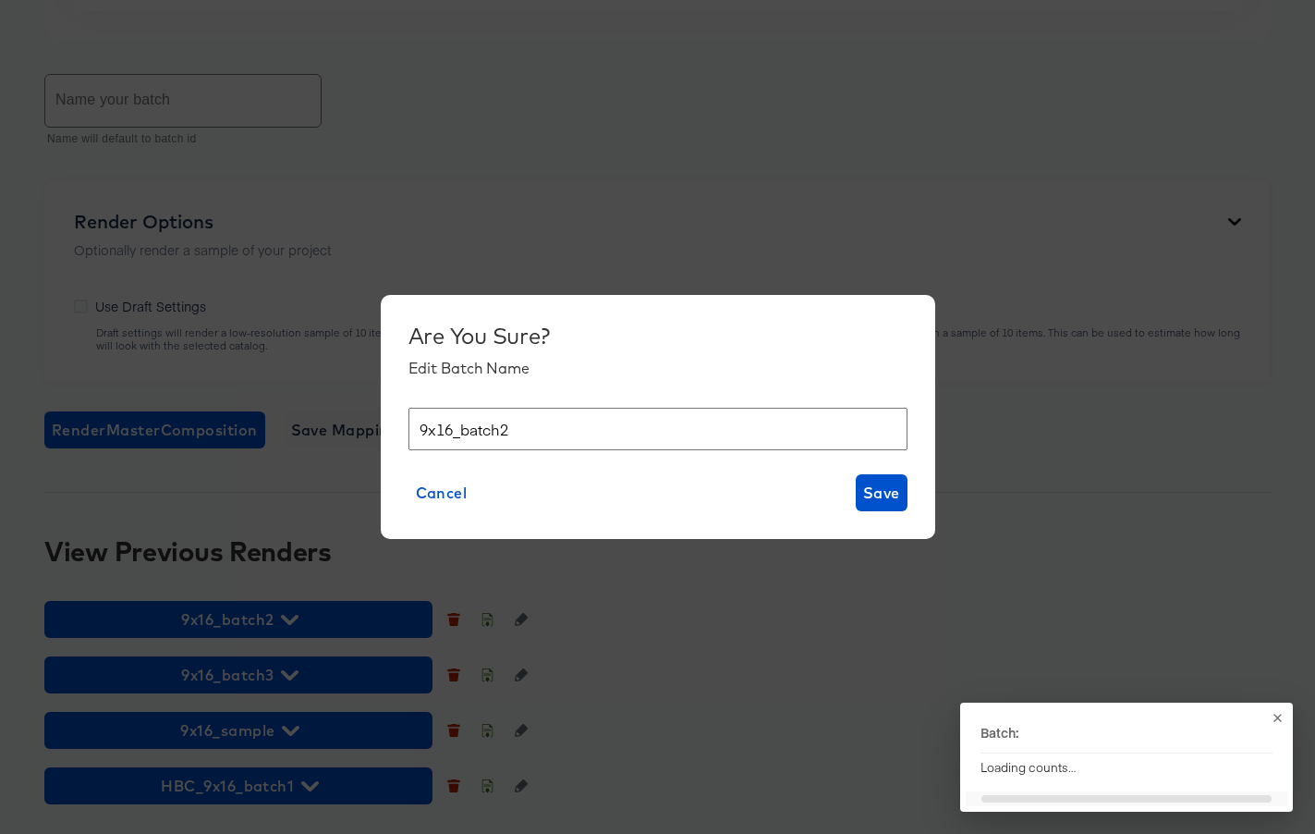
click at [420, 430] on input "9x16_batch2" at bounding box center [658, 429] width 499 height 43
type input "HBC_9x16_batch2"
click at [868, 490] on span "Save" at bounding box center [881, 493] width 37 height 26
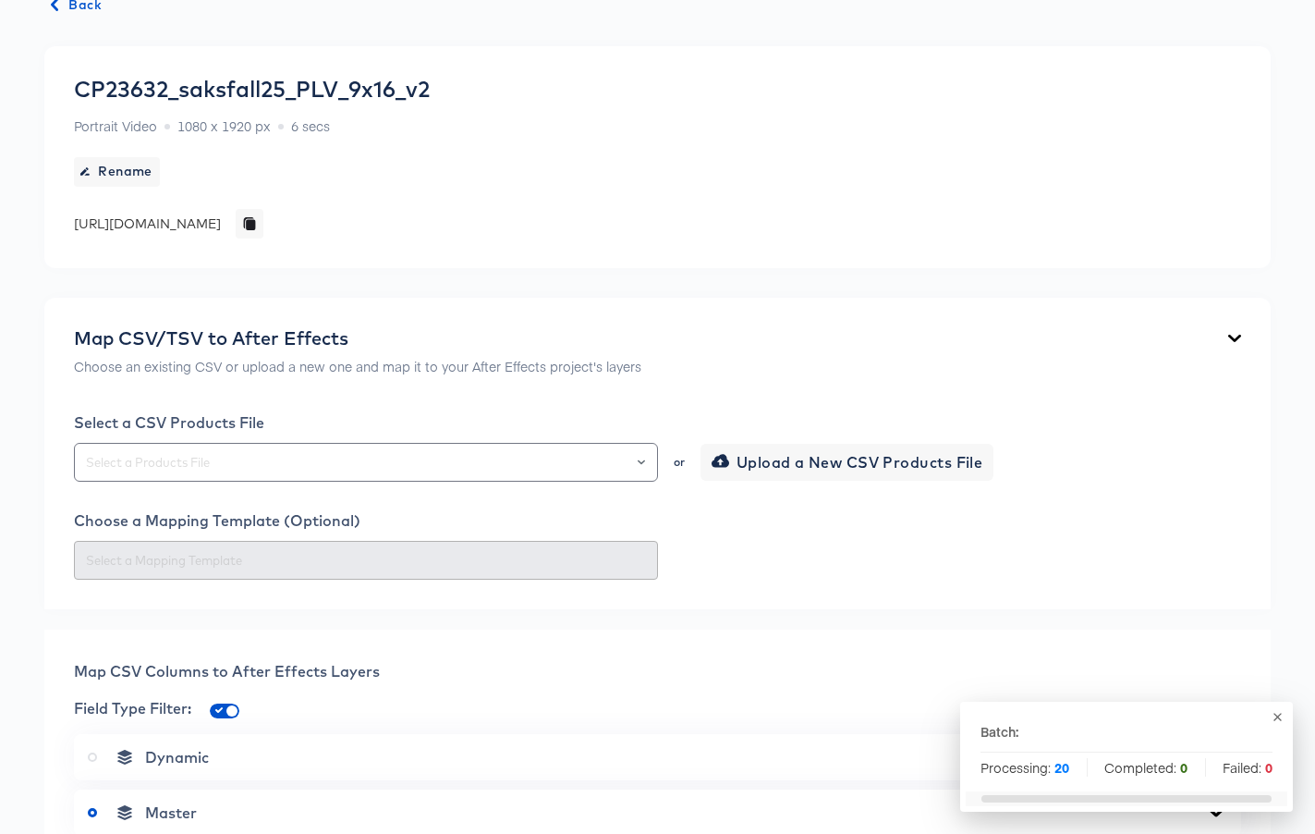
scroll to position [0, 0]
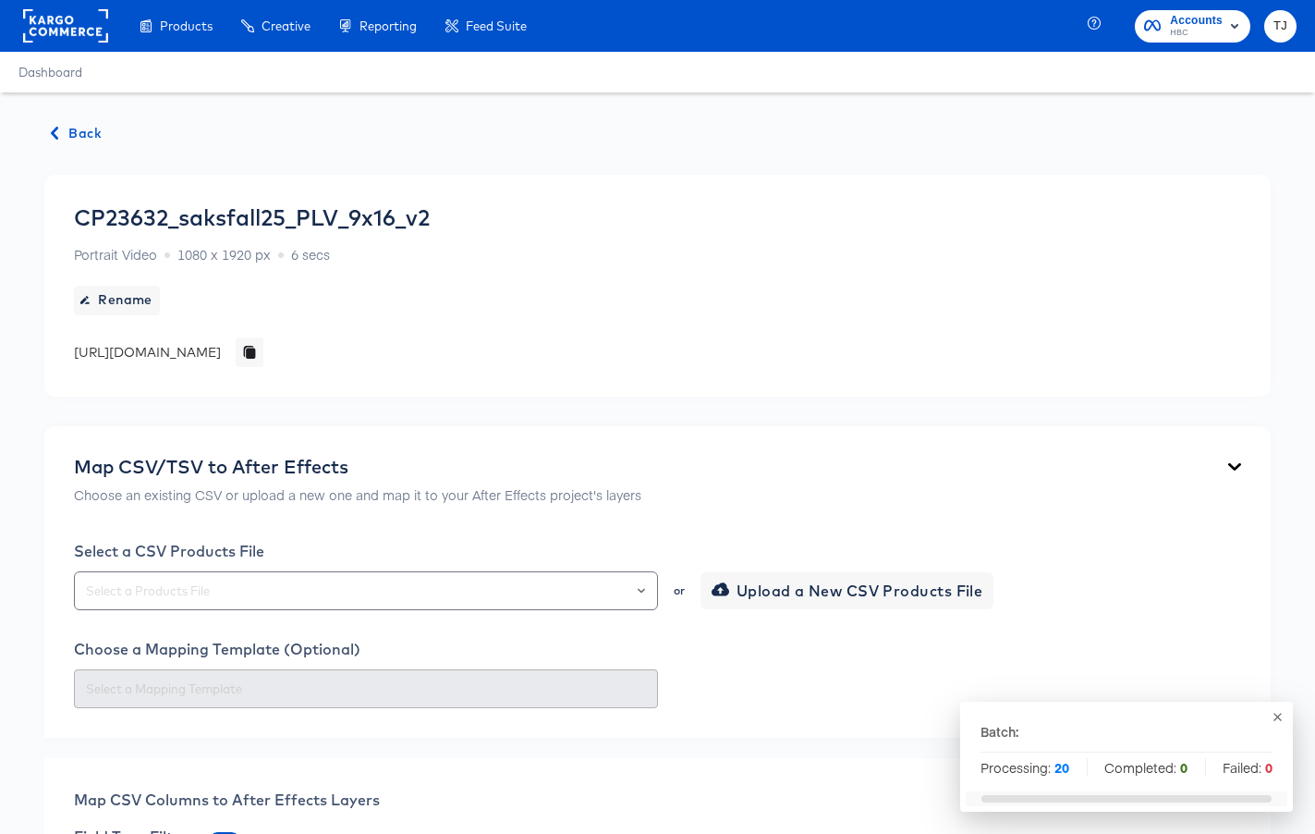
click at [72, 132] on span "Back" at bounding box center [77, 133] width 50 height 23
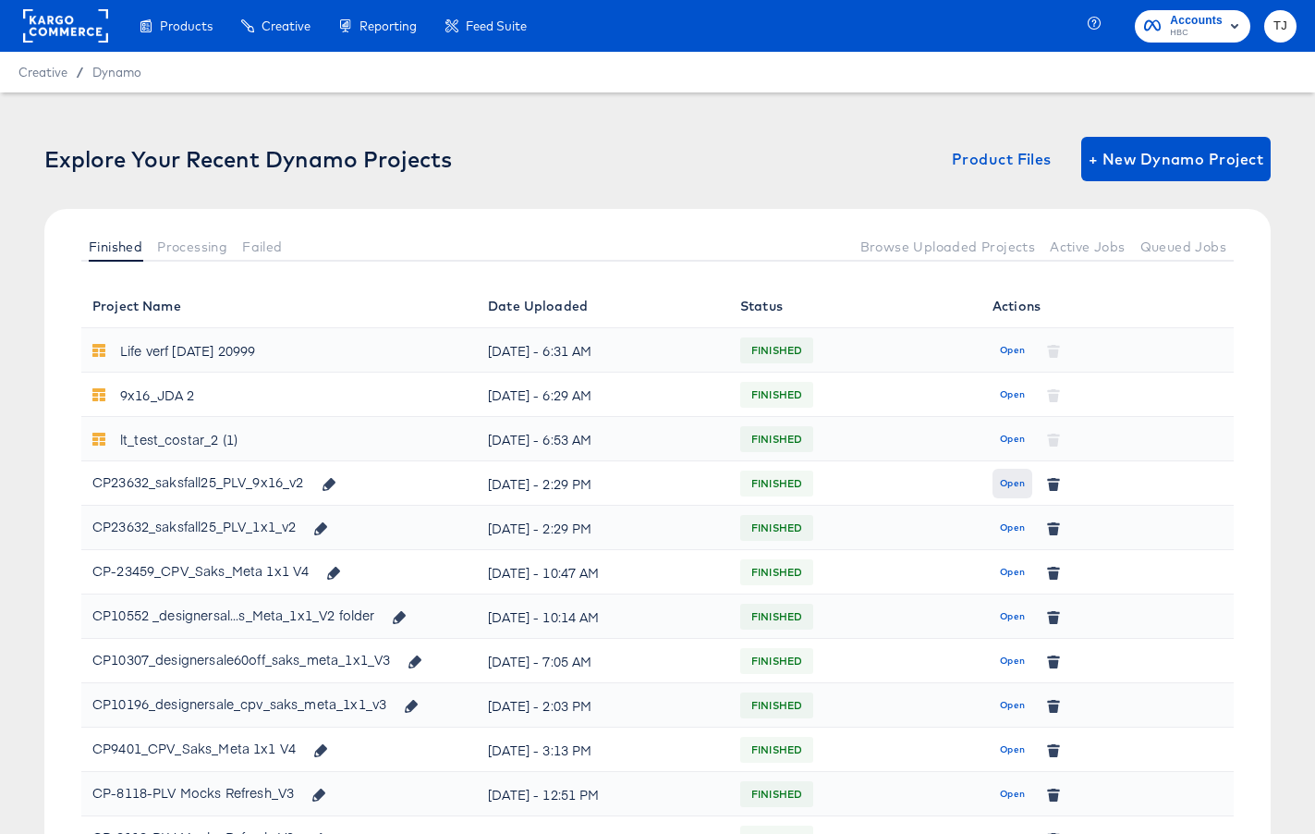
click at [1006, 482] on span "Open" at bounding box center [1012, 483] width 25 height 17
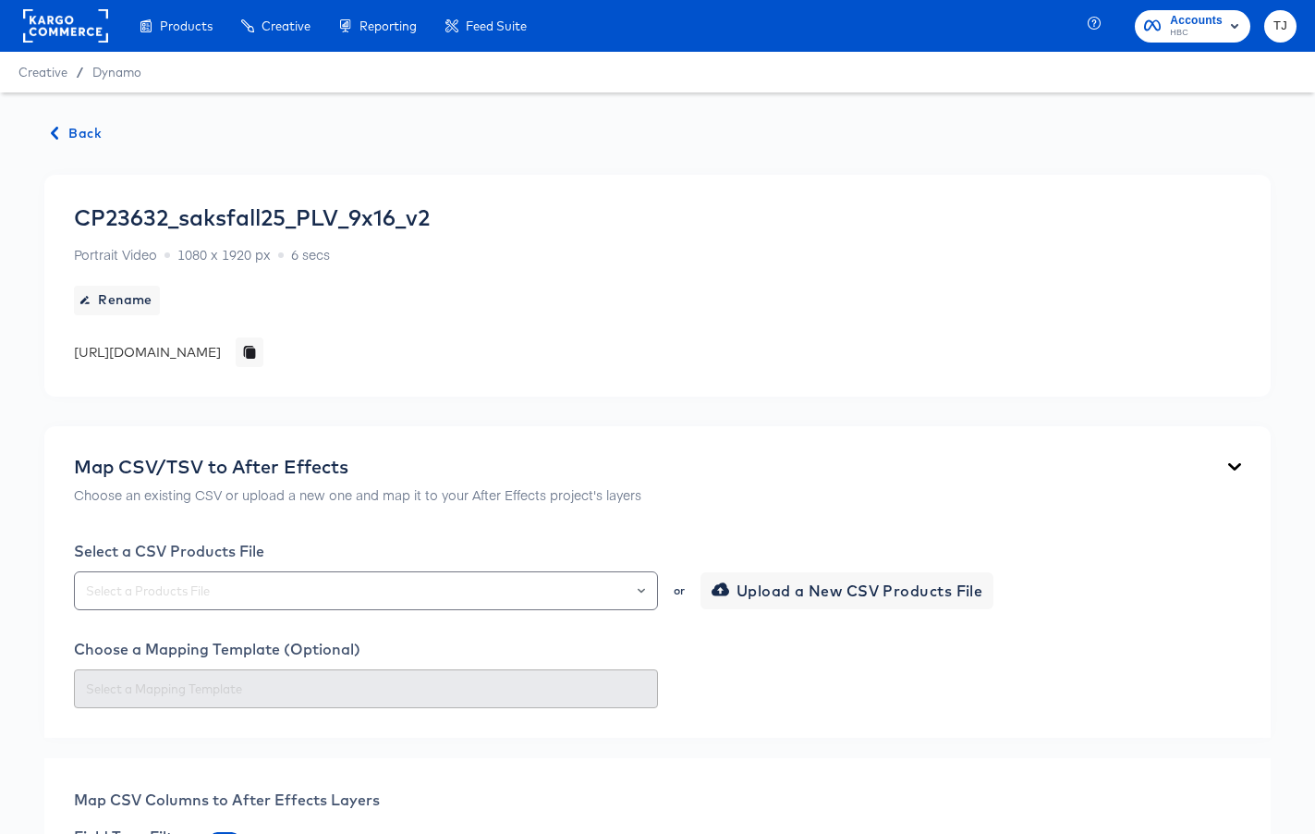
click at [69, 136] on span "Back" at bounding box center [77, 133] width 50 height 23
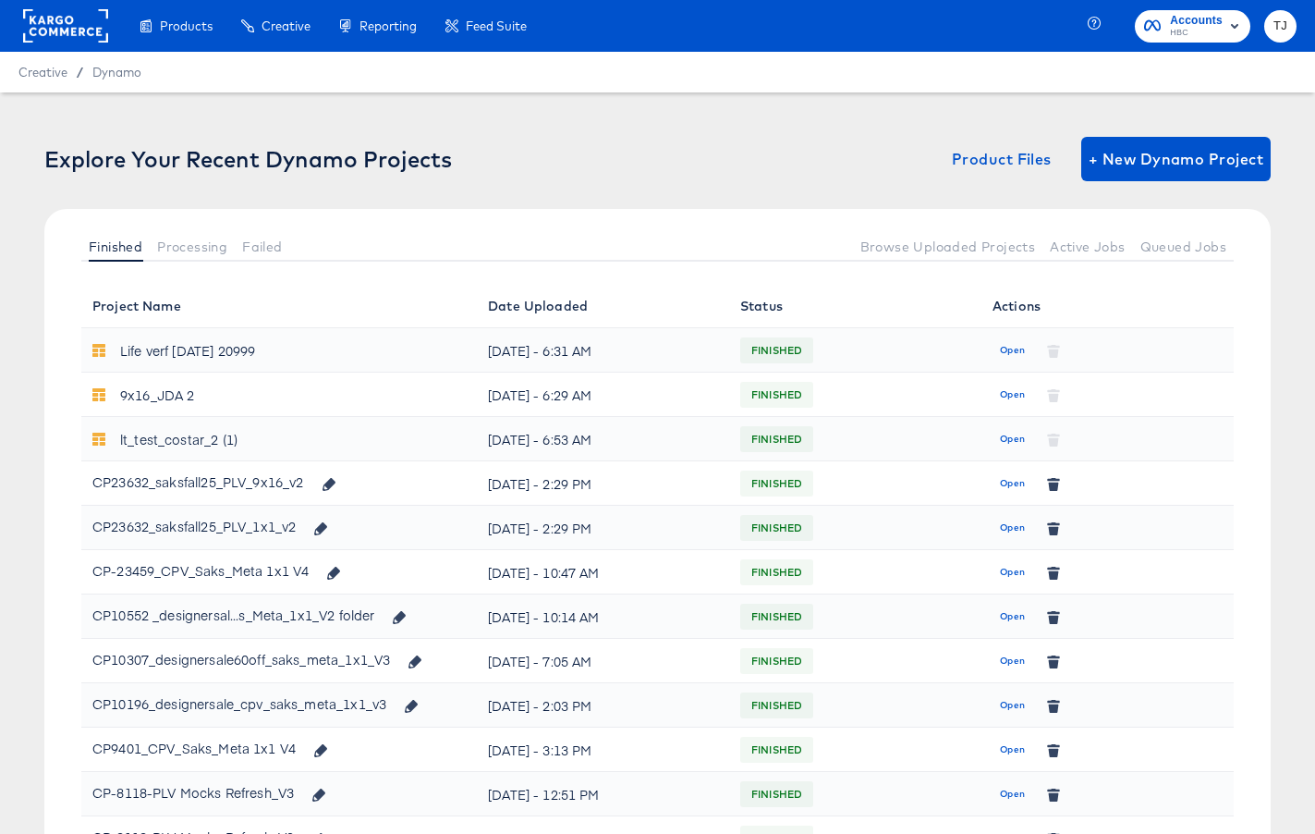
click at [1007, 529] on span "Open" at bounding box center [1012, 527] width 25 height 17
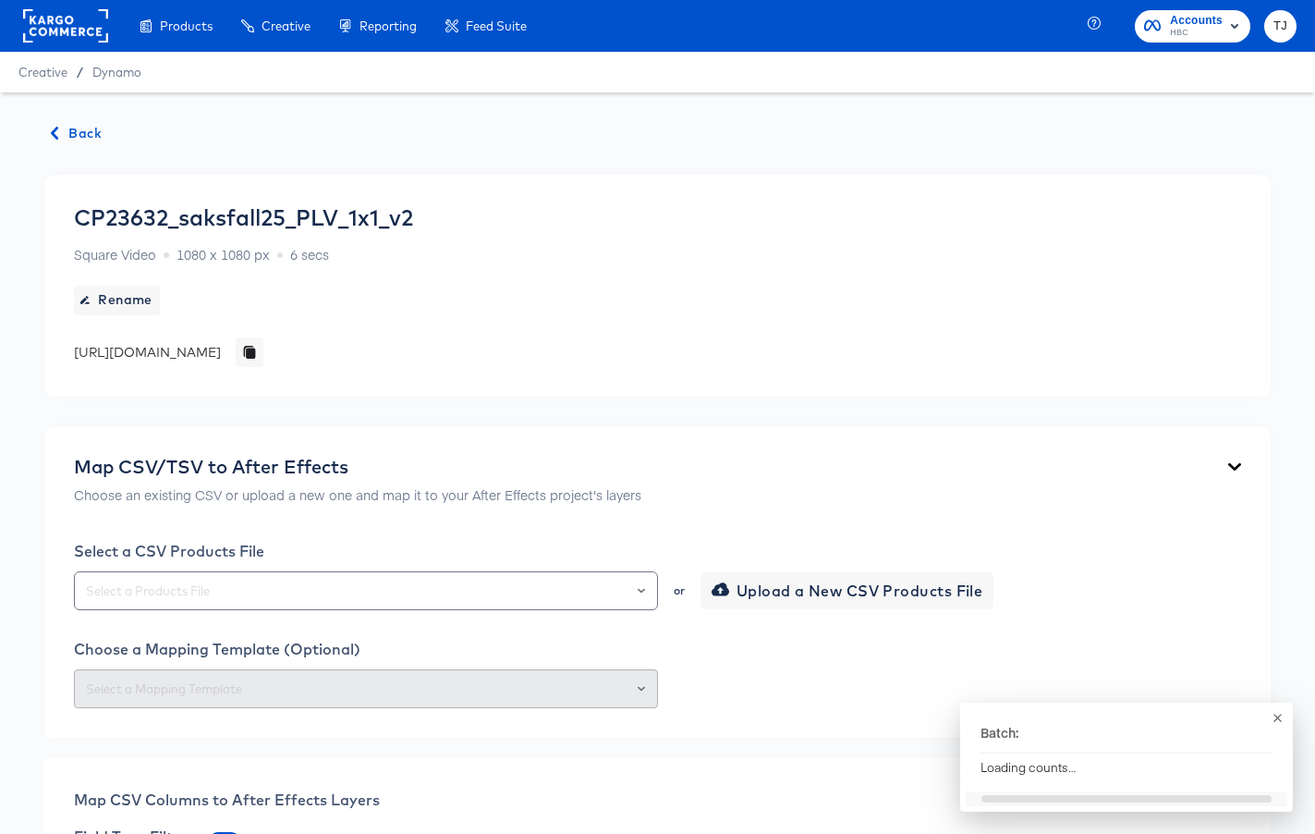
click at [82, 128] on span "Back" at bounding box center [77, 133] width 50 height 23
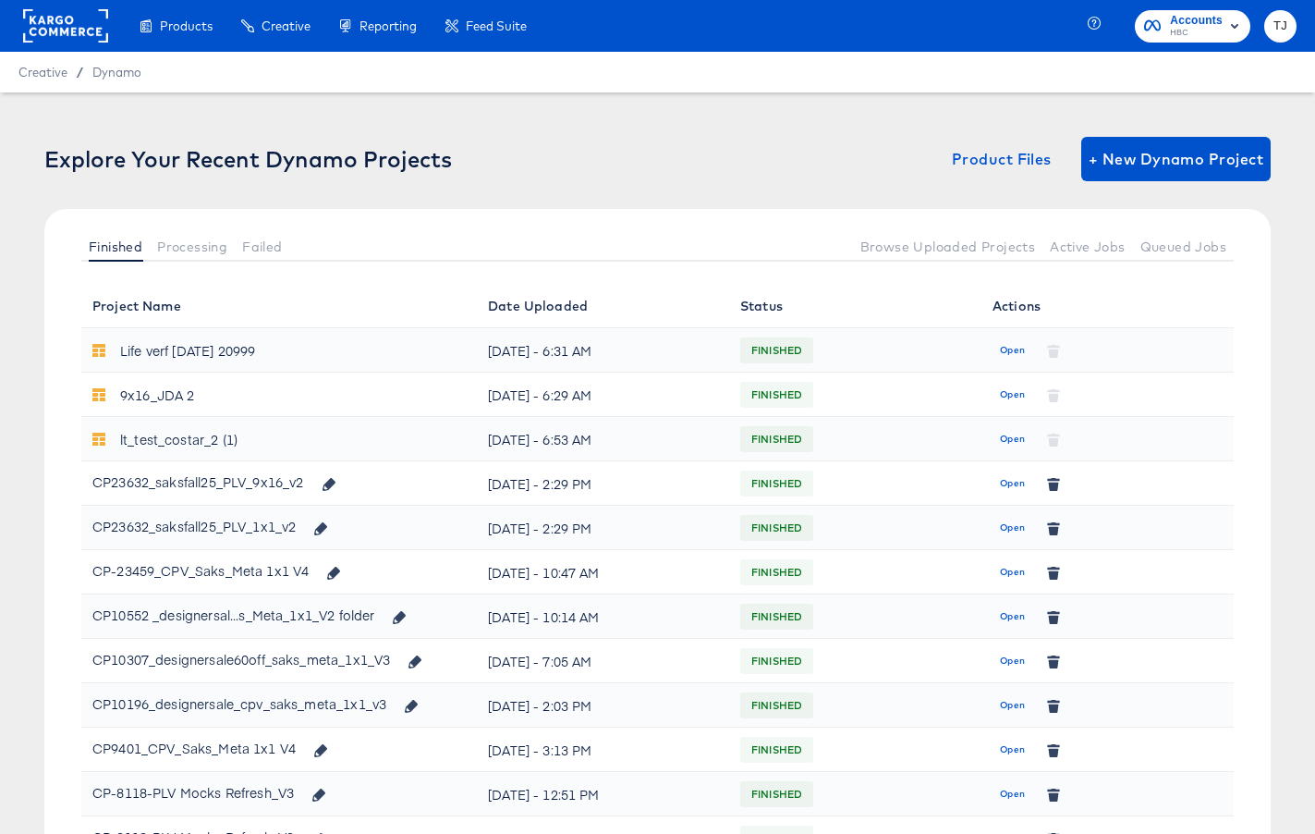
drag, startPoint x: 53, startPoint y: 27, endPoint x: 48, endPoint y: 18, distance: 9.5
click at [53, 27] on rect at bounding box center [65, 25] width 85 height 33
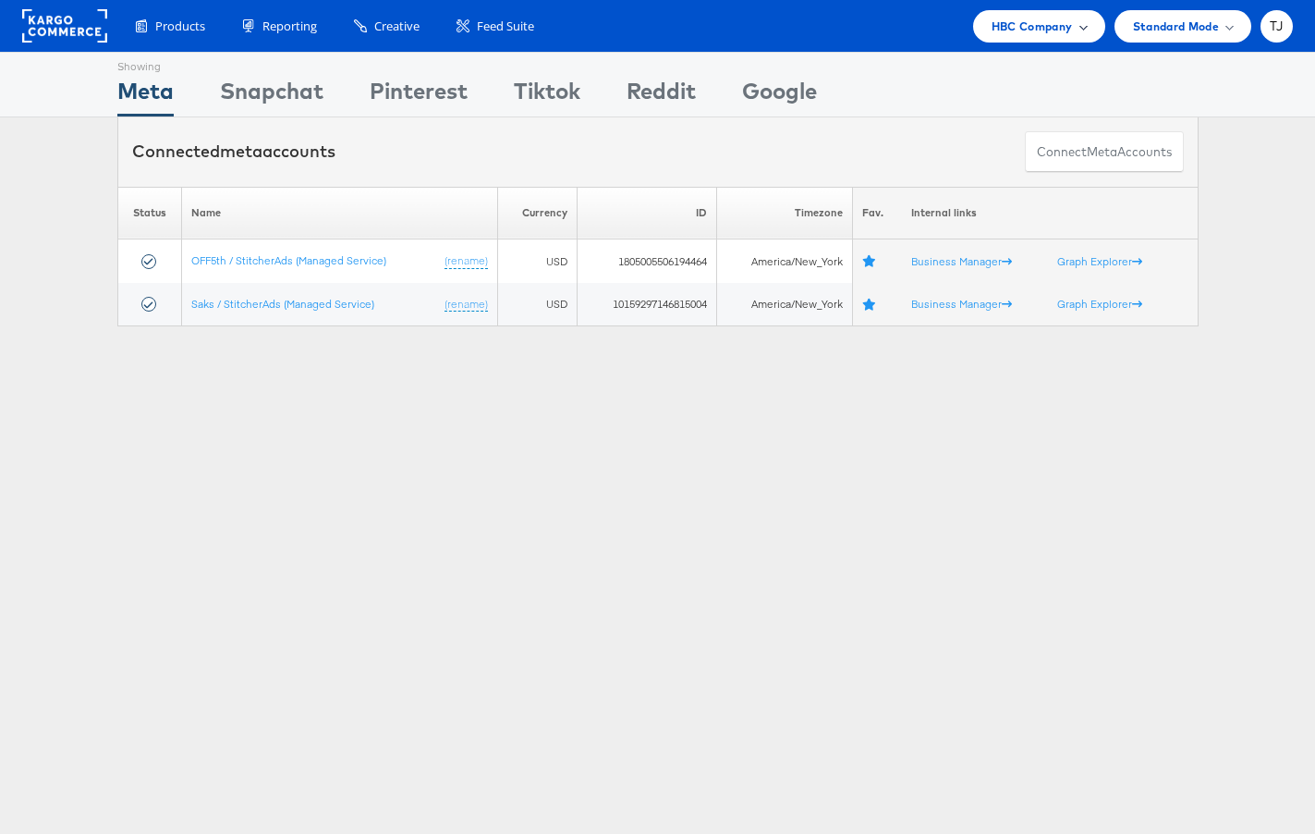
click at [1070, 22] on div "HBC Company" at bounding box center [1039, 26] width 95 height 19
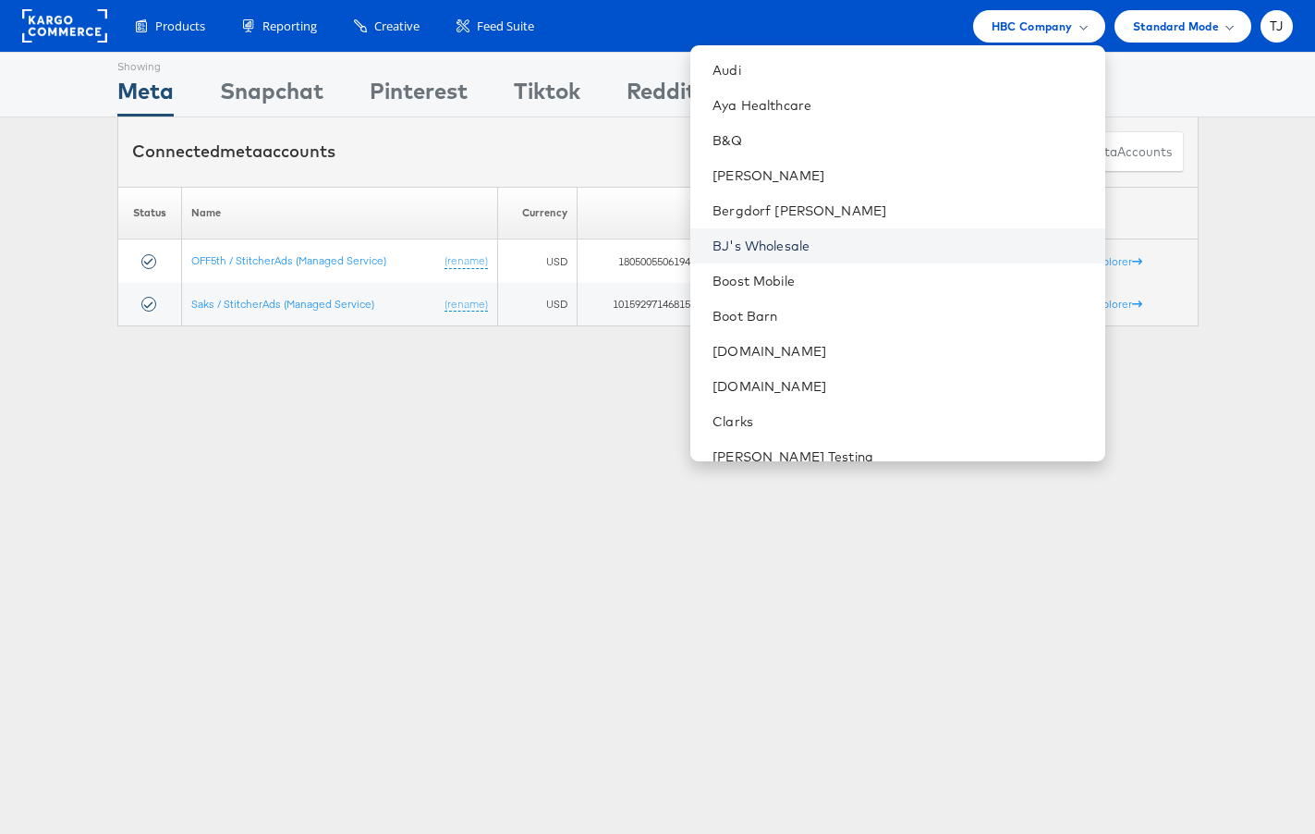
scroll to position [428, 0]
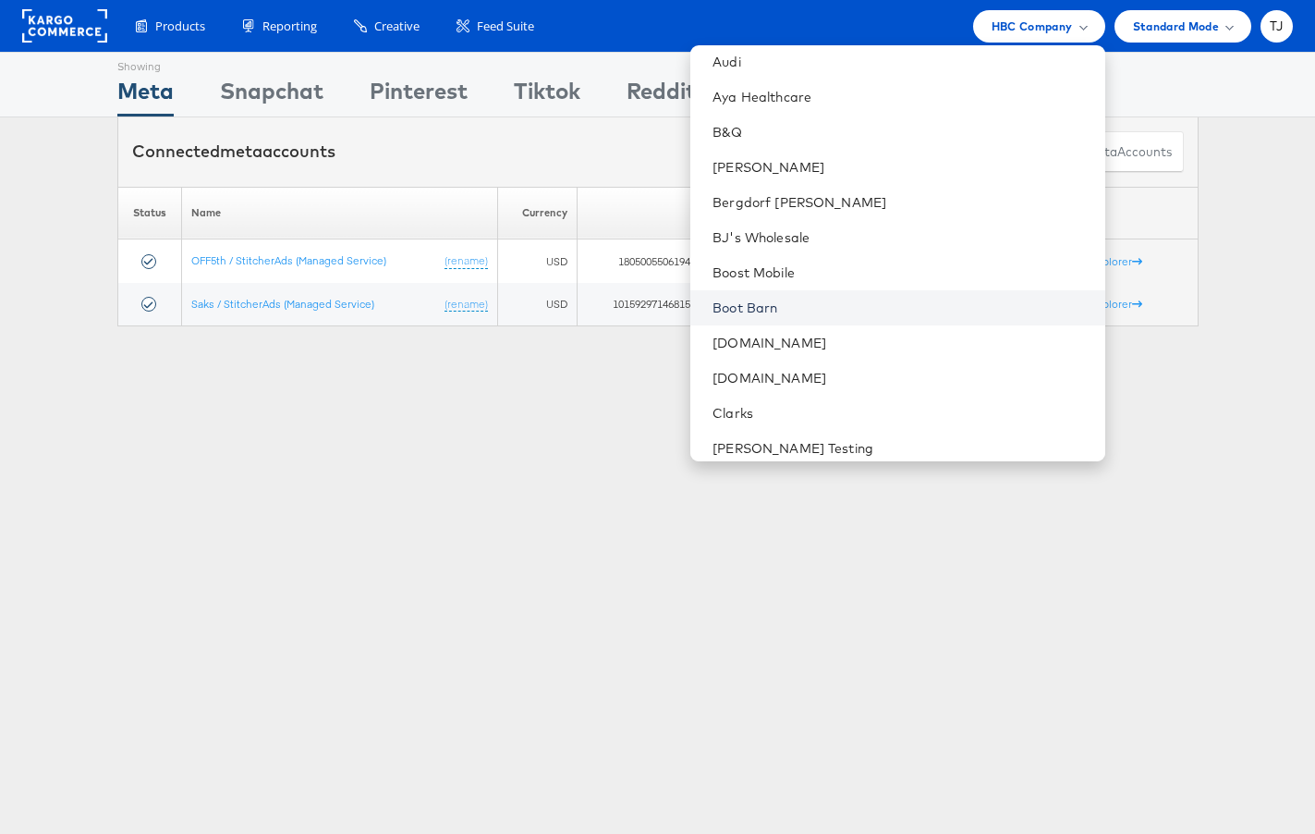
click at [895, 309] on link "Boot Barn" at bounding box center [901, 308] width 377 height 18
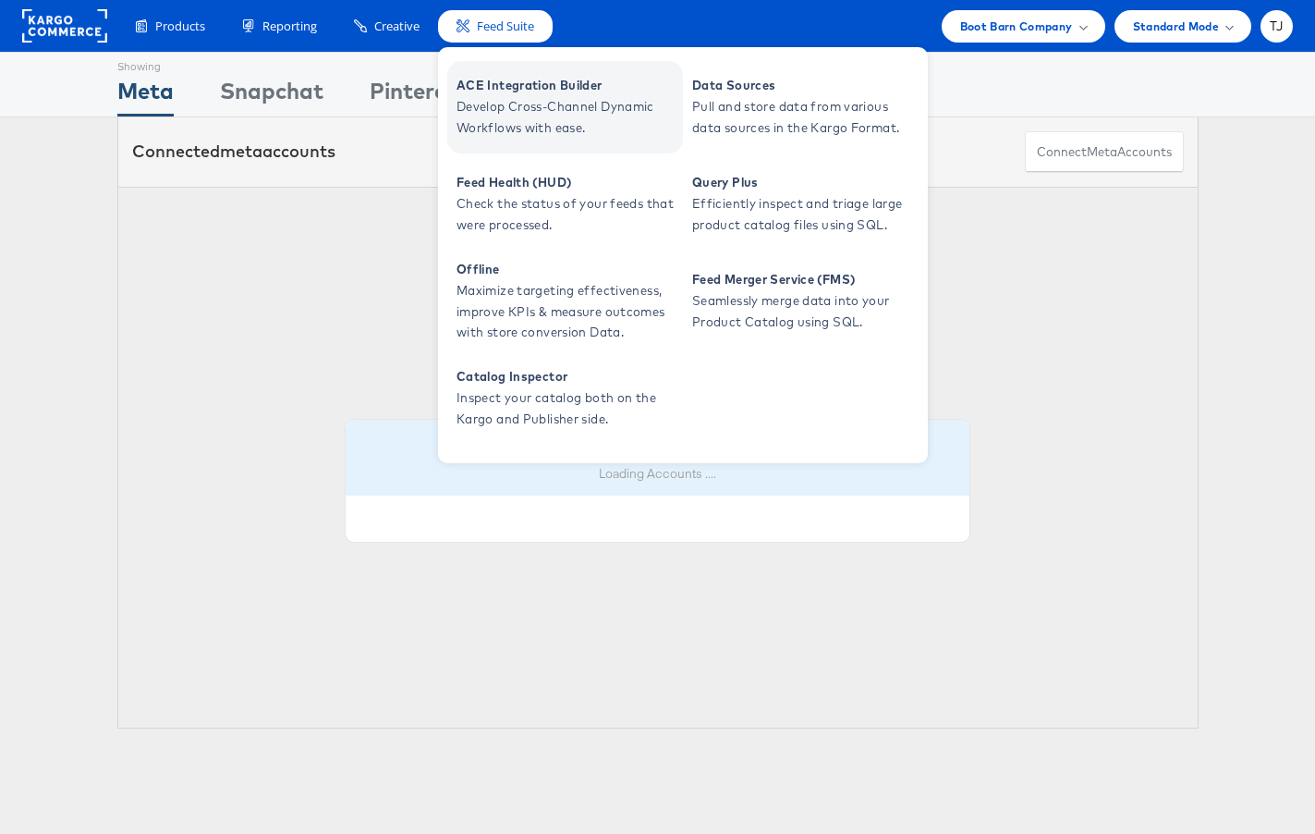
click at [522, 107] on span "Develop Cross-Channel Dynamic Workflows with ease." at bounding box center [568, 117] width 222 height 43
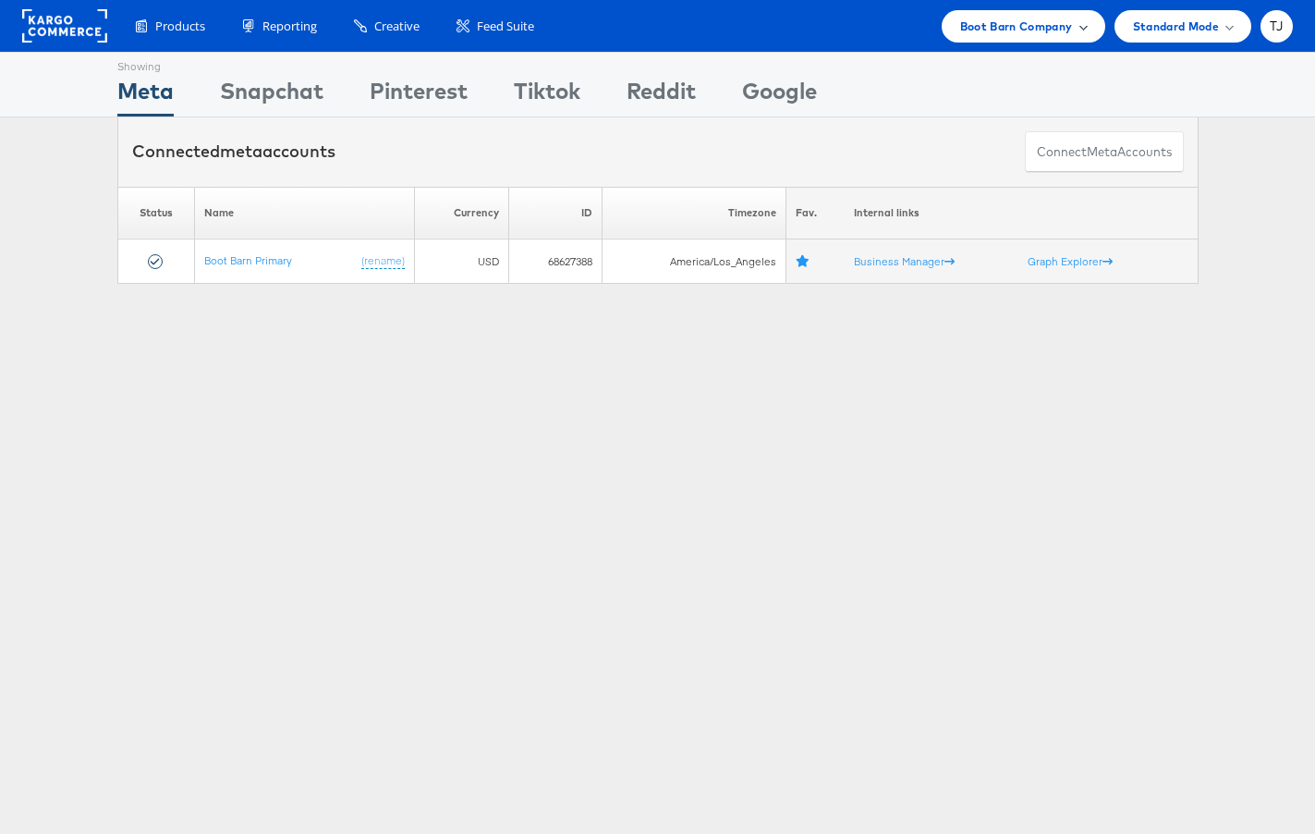
click at [1079, 26] on div "Boot Barn Company" at bounding box center [1023, 26] width 127 height 19
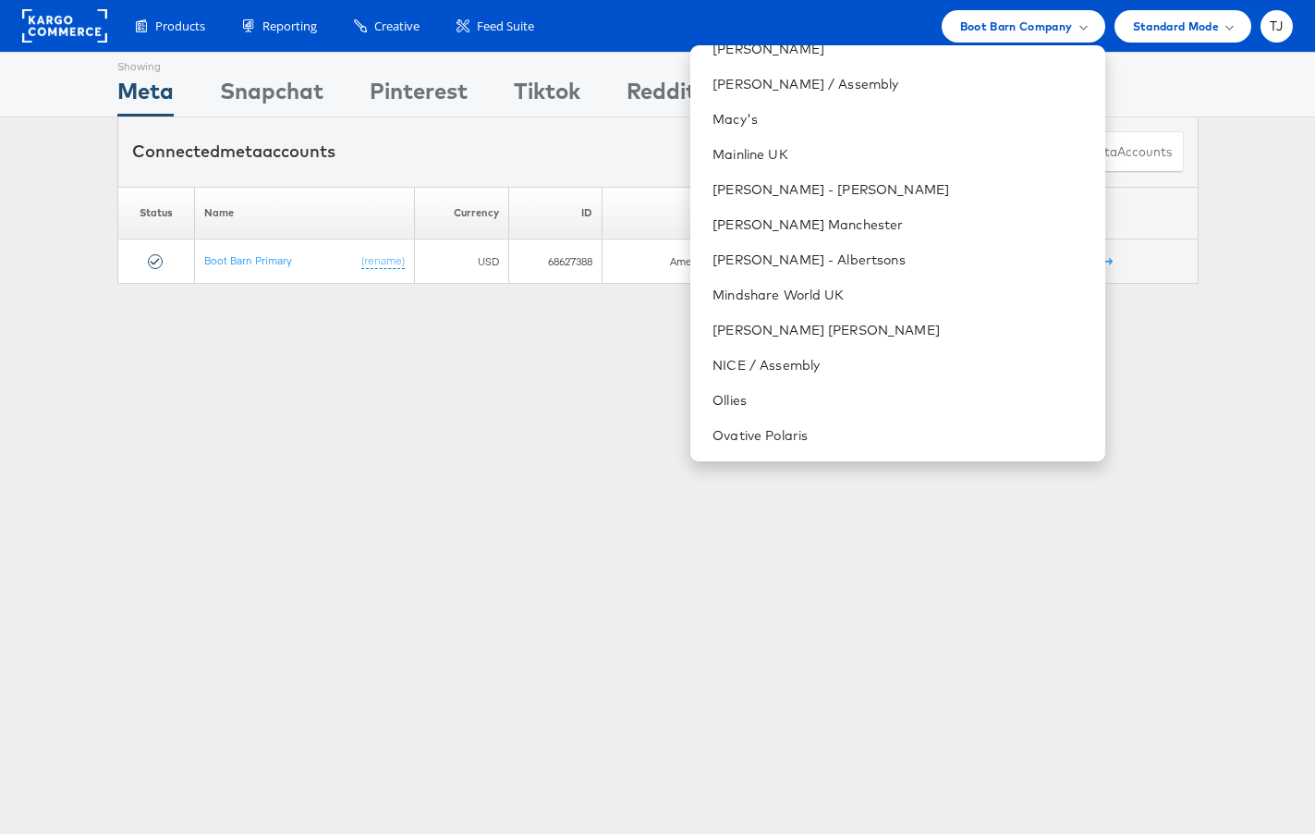
scroll to position [1914, 0]
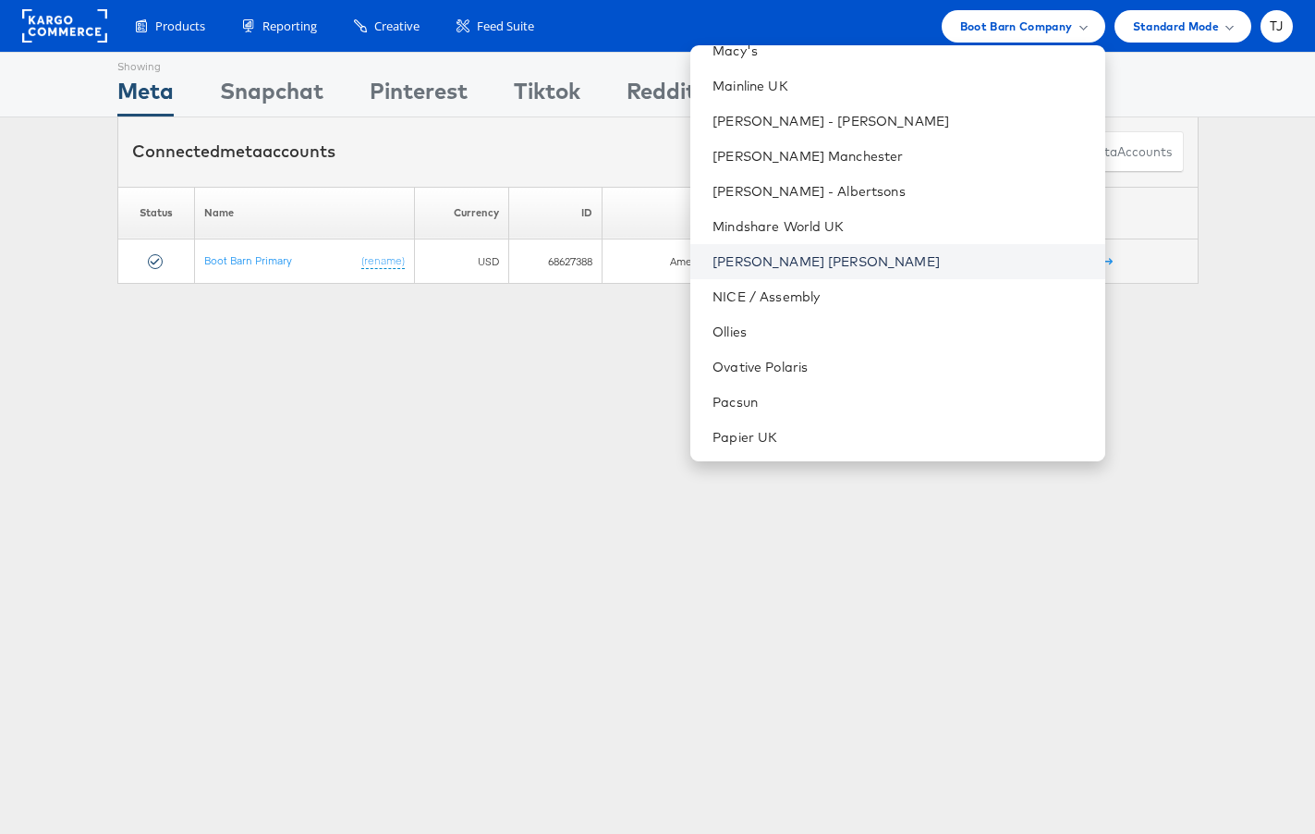
click at [941, 266] on link "[PERSON_NAME] [PERSON_NAME]" at bounding box center [901, 261] width 377 height 18
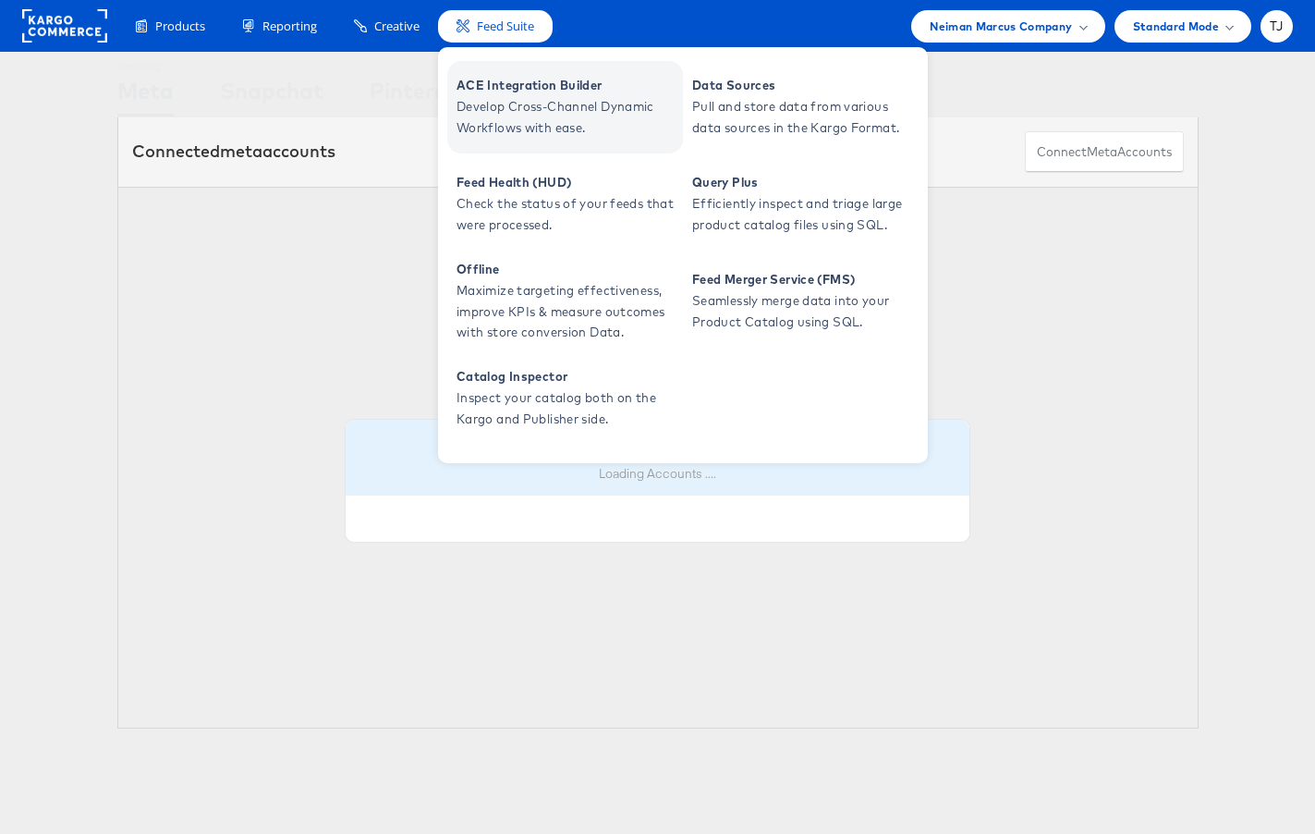
click at [508, 89] on span "ACE Integration Builder" at bounding box center [568, 85] width 222 height 21
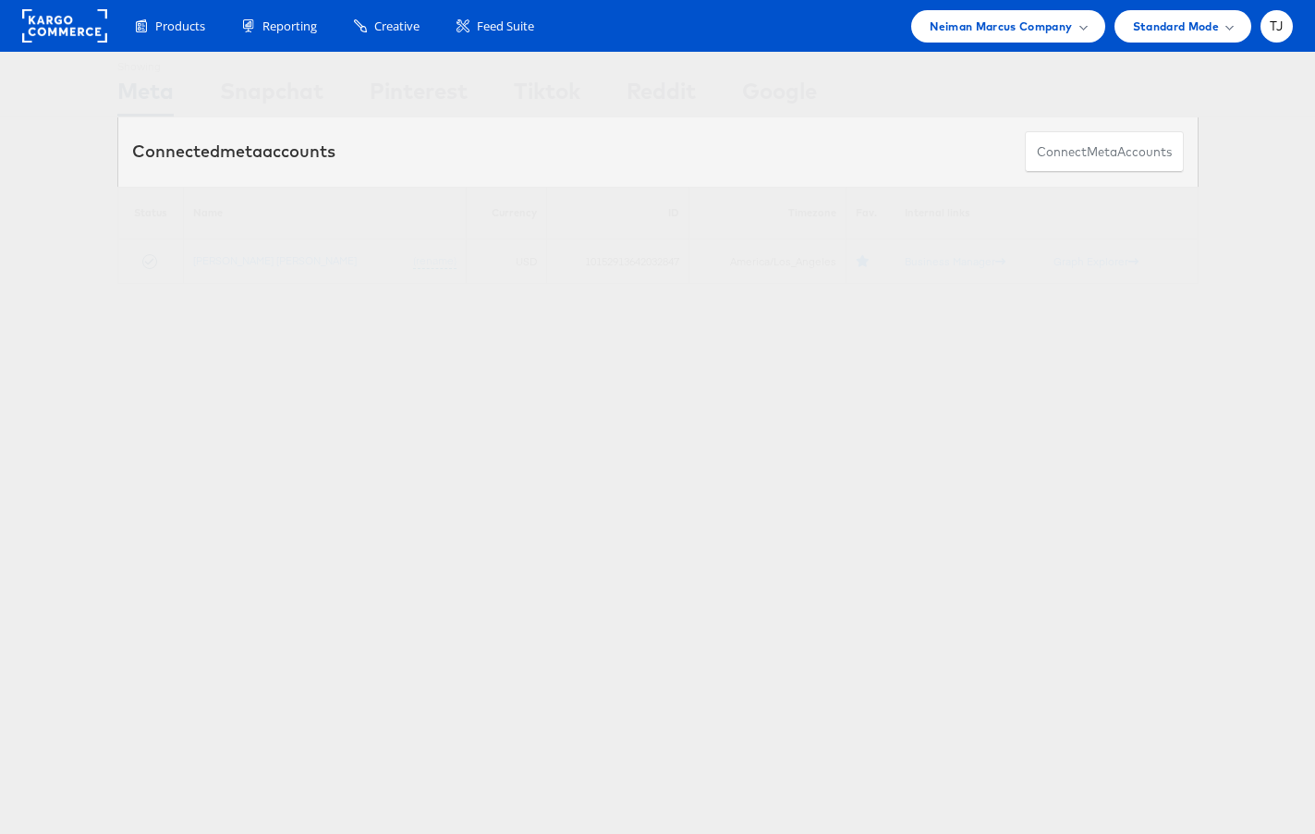
drag, startPoint x: 1068, startPoint y: 29, endPoint x: 1060, endPoint y: 43, distance: 16.5
click at [1068, 29] on span "Neiman Marcus Company" at bounding box center [1001, 26] width 142 height 19
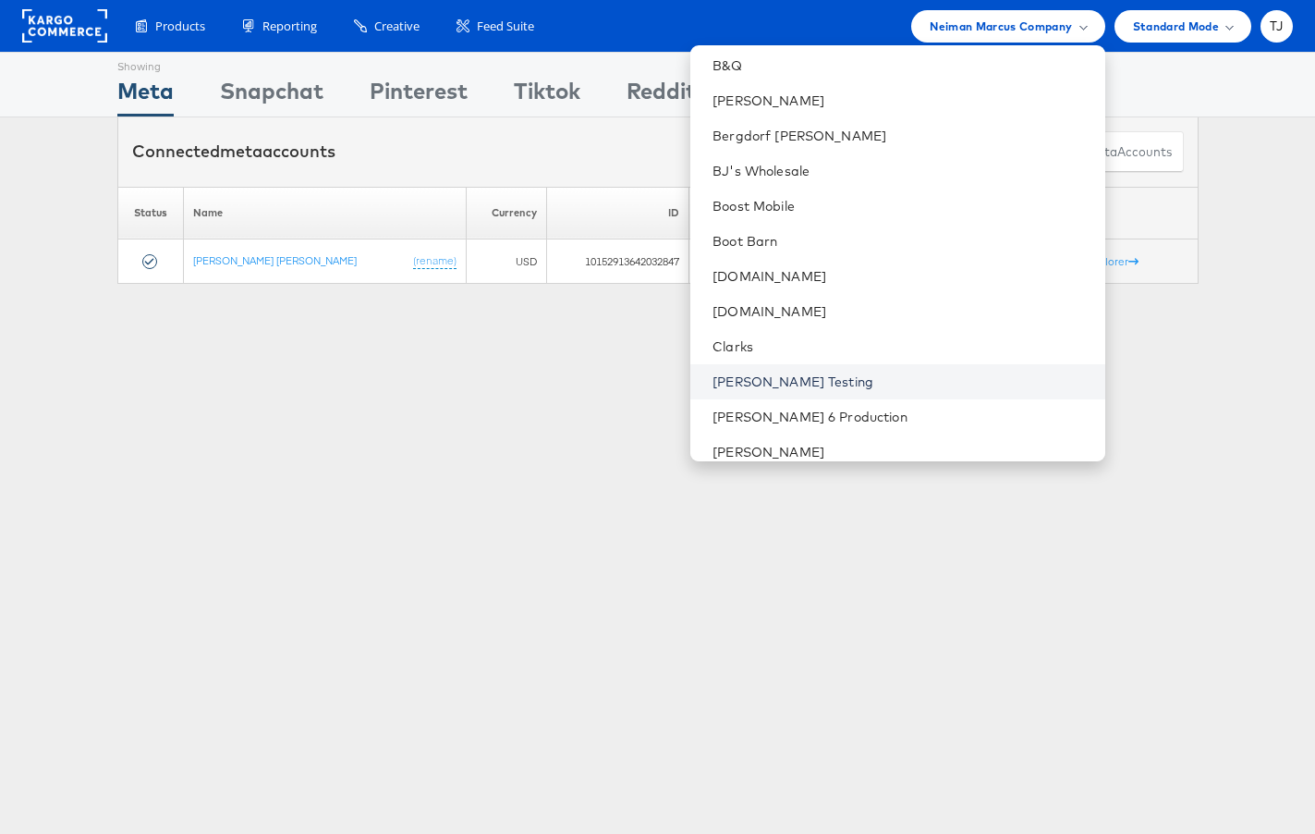
scroll to position [513, 0]
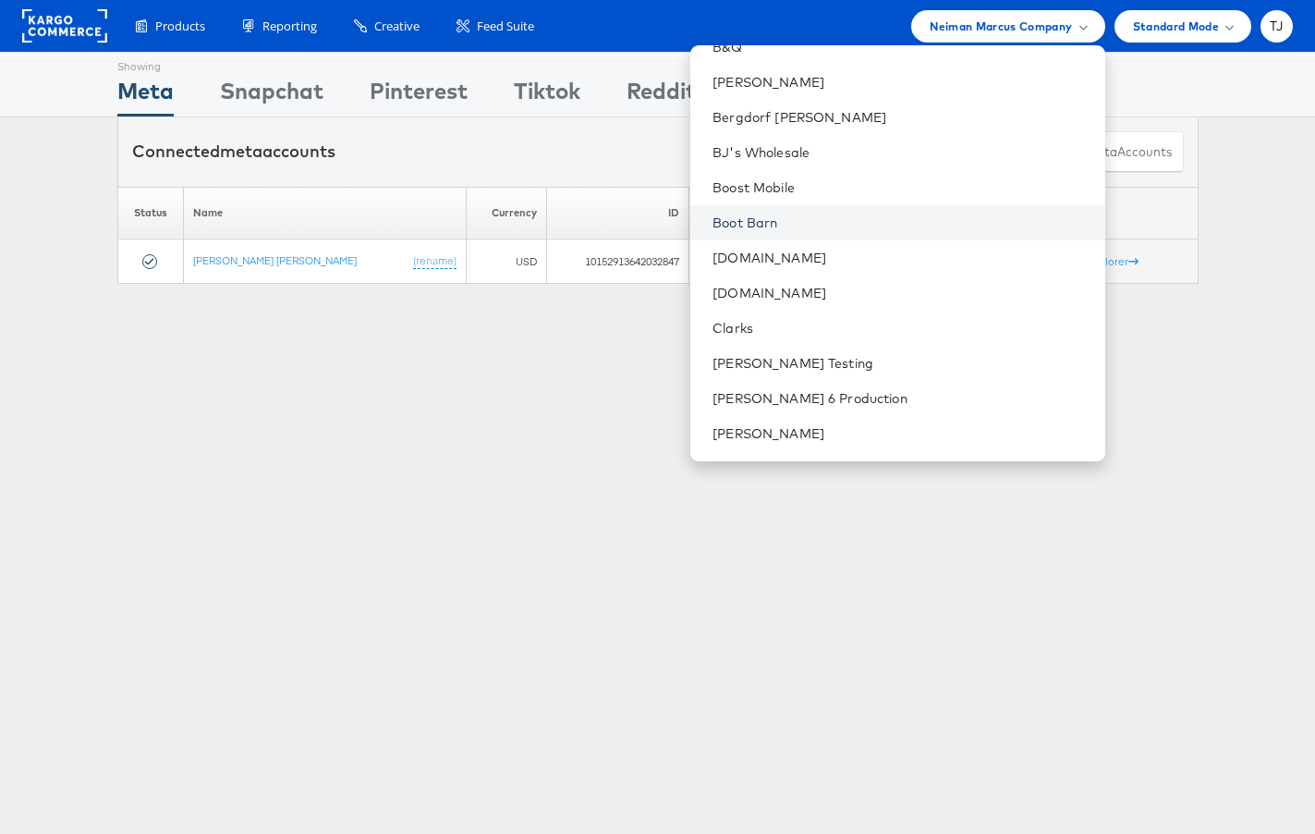
click at [896, 223] on link "Boot Barn" at bounding box center [901, 223] width 377 height 18
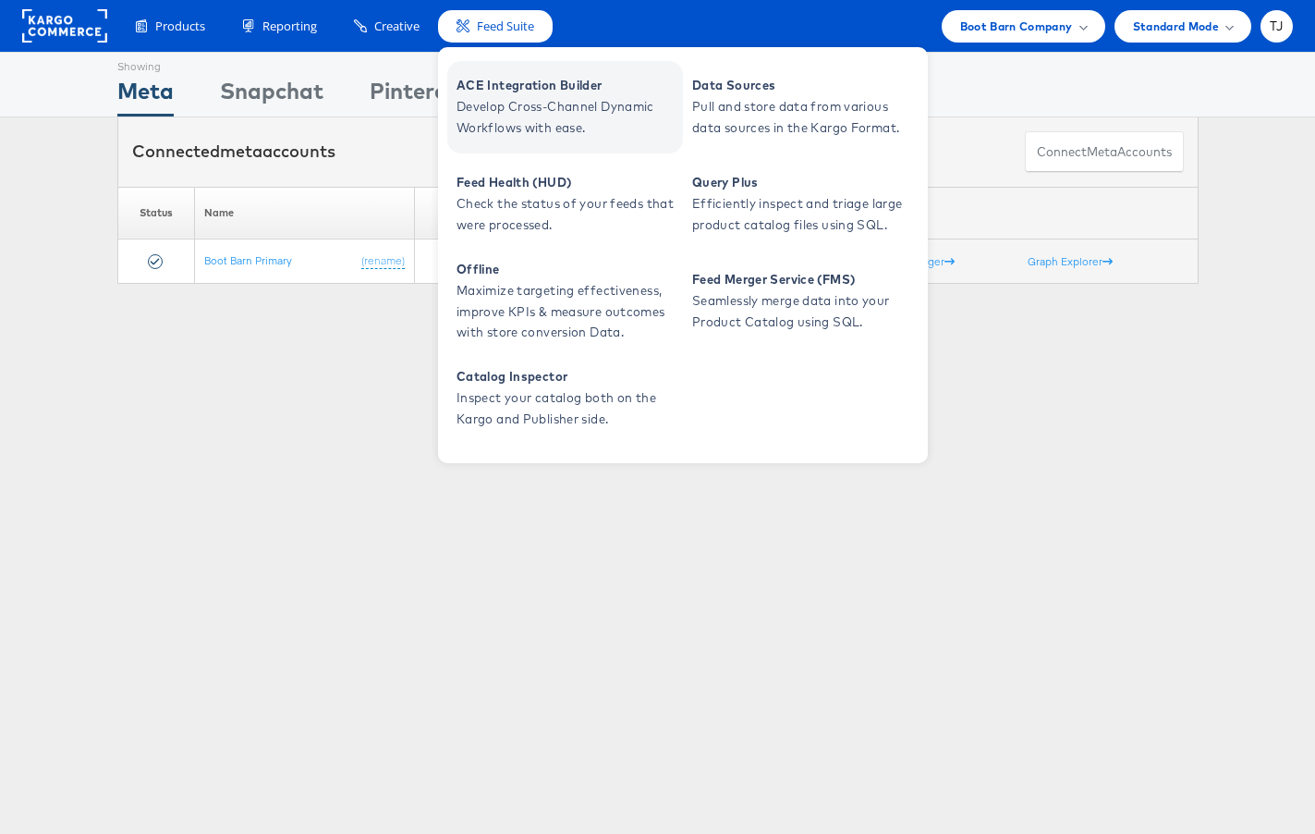
click at [514, 113] on span "Develop Cross-Channel Dynamic Workflows with ease." at bounding box center [568, 117] width 222 height 43
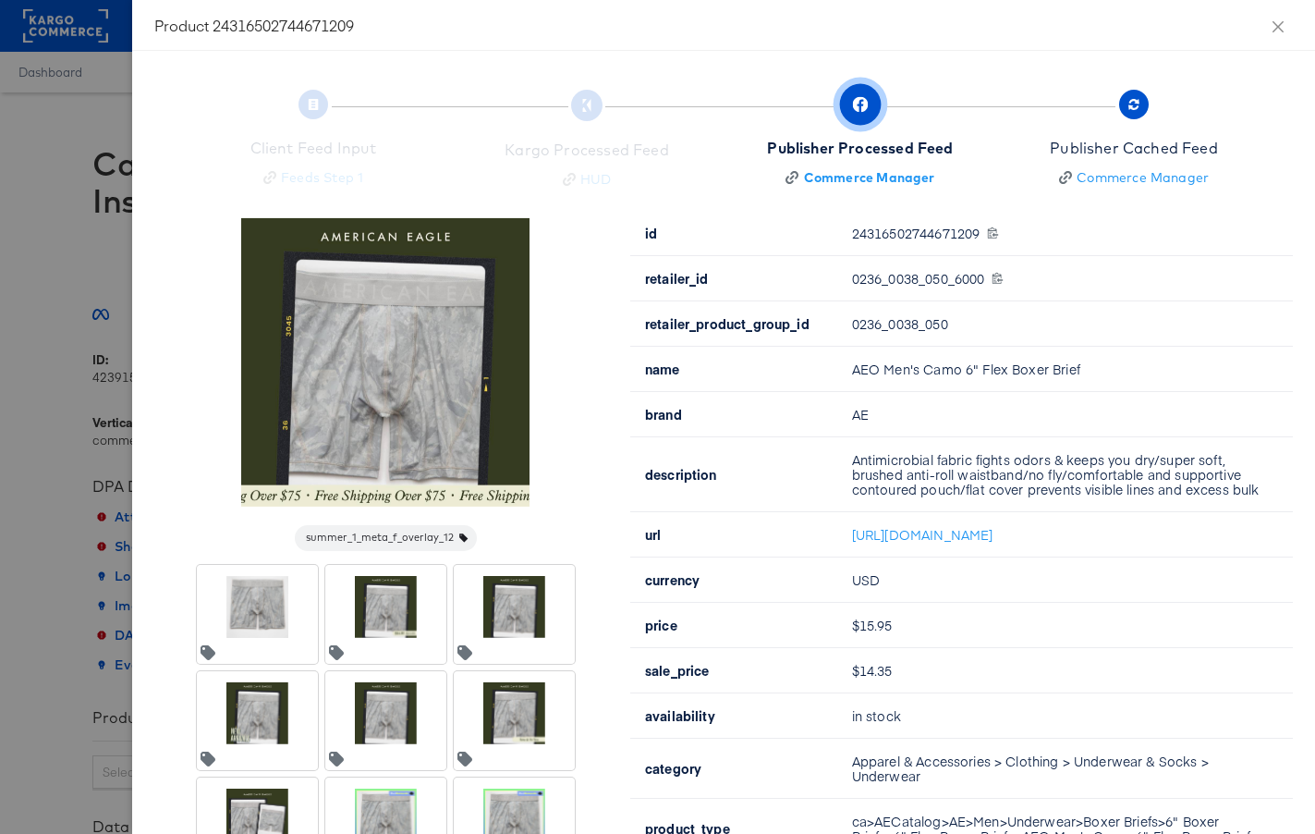
scroll to position [135, 0]
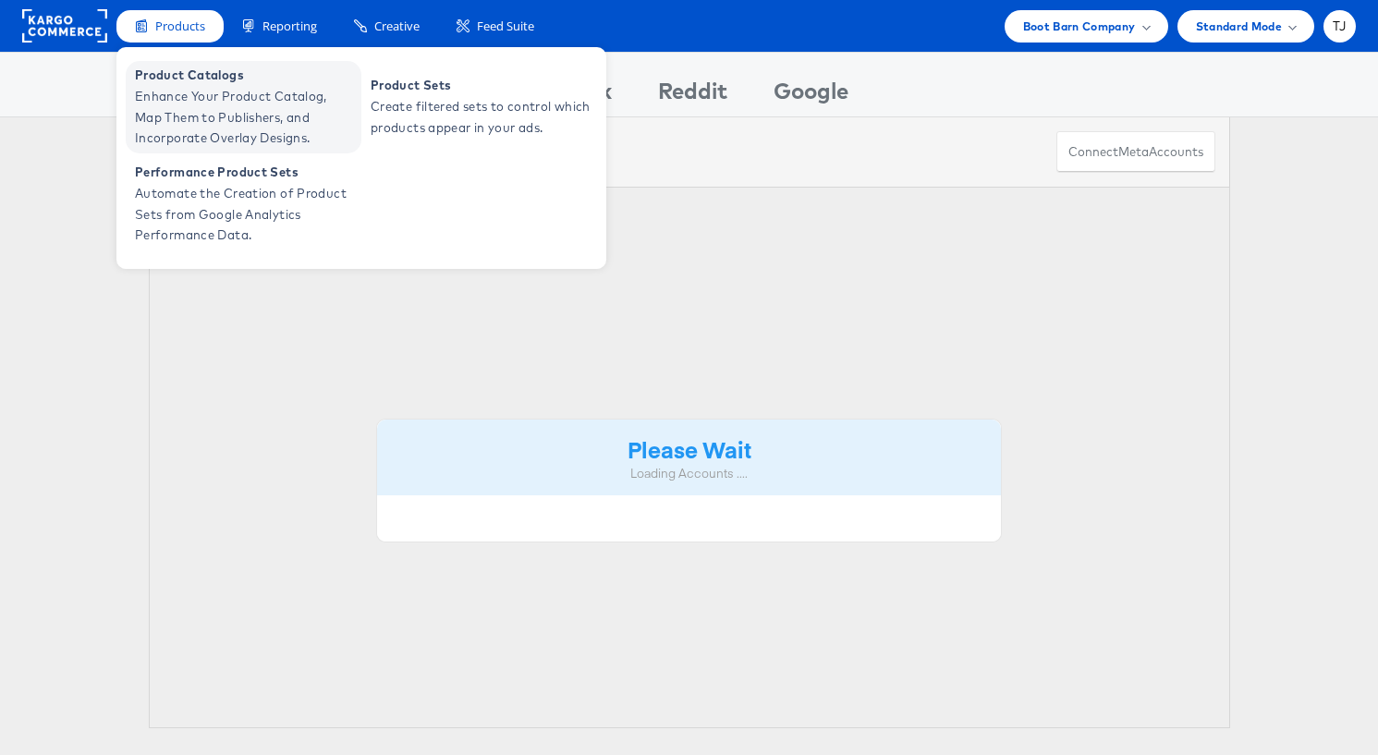
click at [171, 91] on span "Enhance Your Product Catalog, Map Them to Publishers, and Incorporate Overlay D…" at bounding box center [246, 117] width 222 height 63
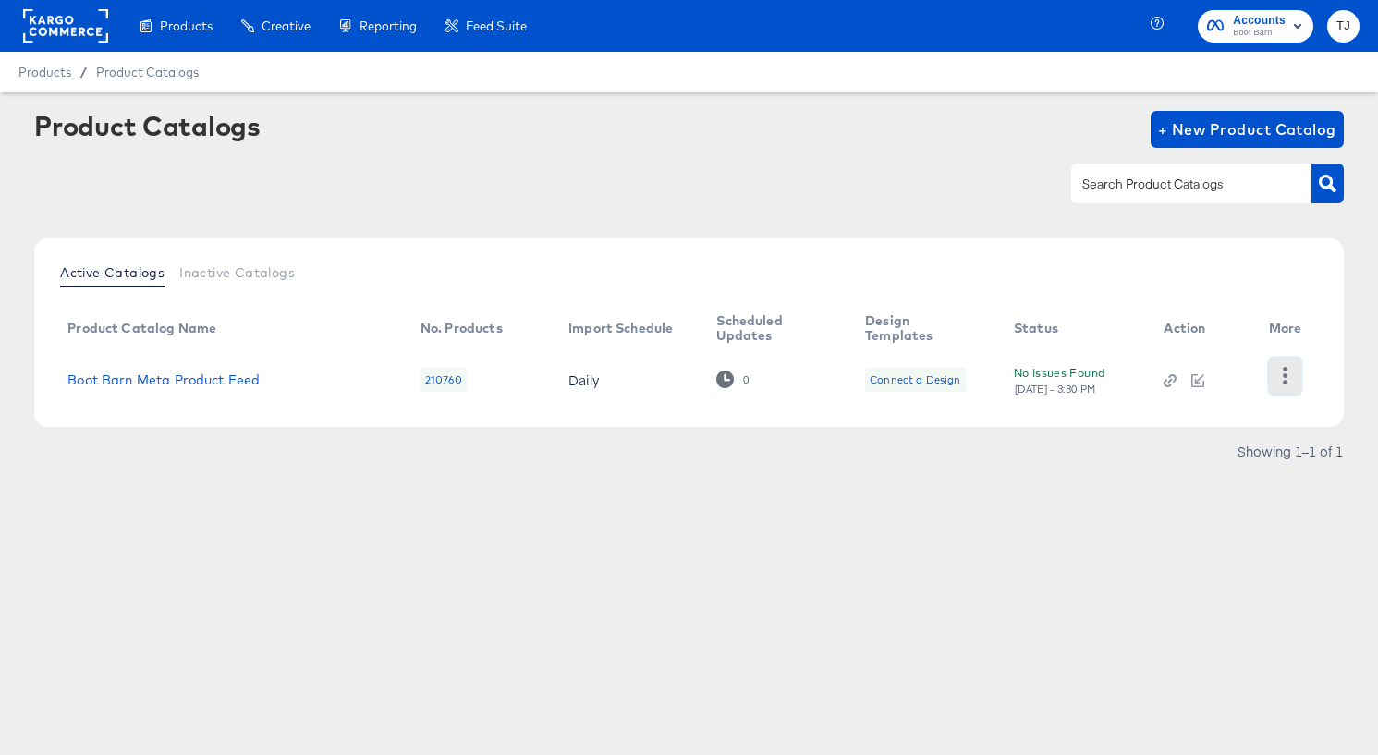
click at [1287, 378] on icon "button" at bounding box center [1285, 376] width 18 height 18
click at [1236, 365] on div "HUD Checks (Internal)" at bounding box center [1209, 361] width 185 height 30
click at [160, 376] on link "Boot Barn Meta Product Feed" at bounding box center [163, 379] width 192 height 15
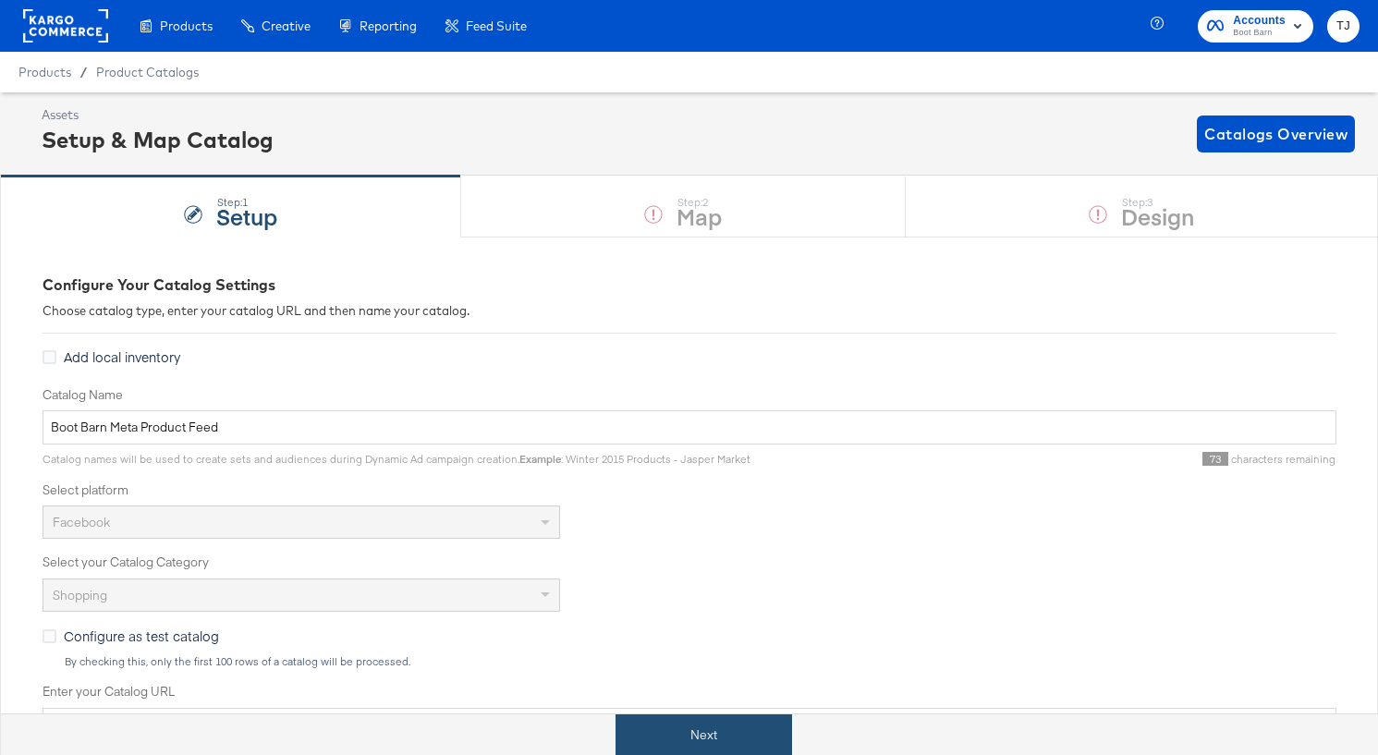
click at [732, 730] on button "Next" at bounding box center [704, 735] width 177 height 42
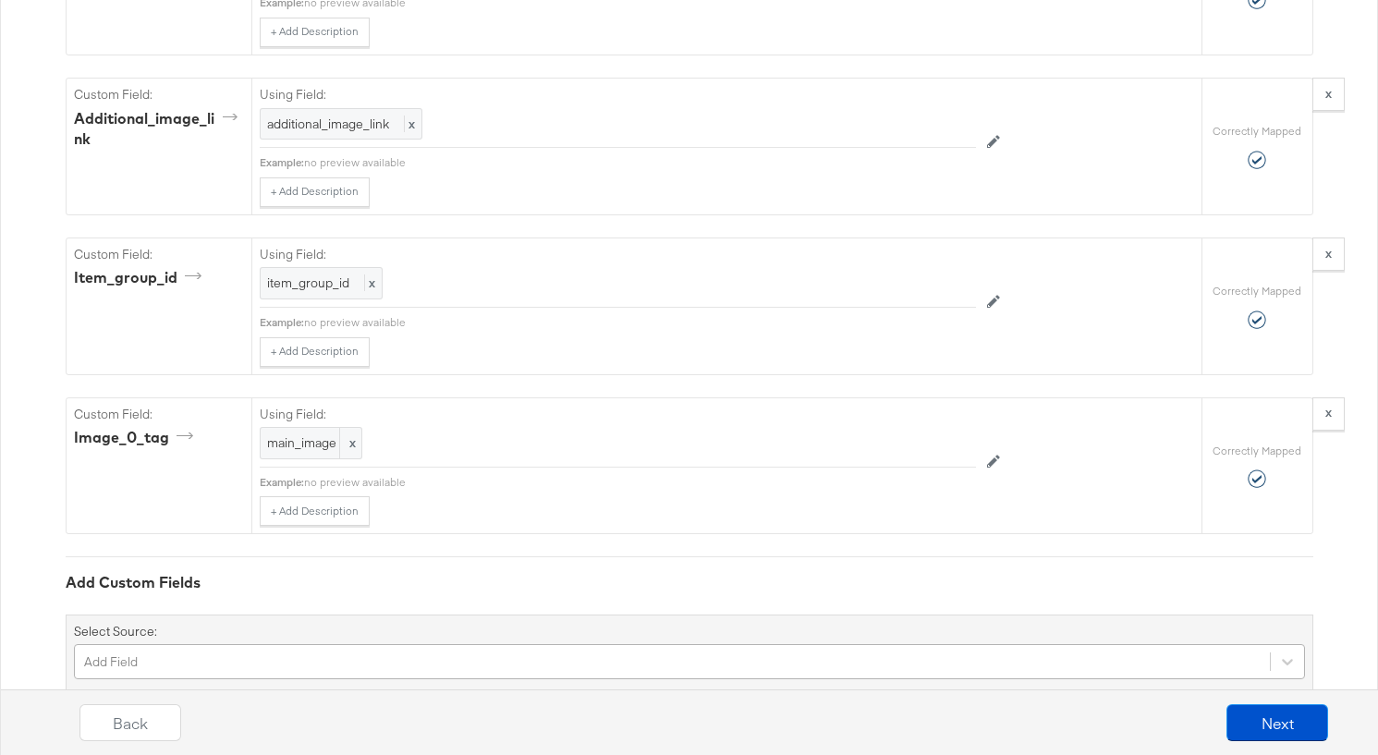
scroll to position [2002, 0]
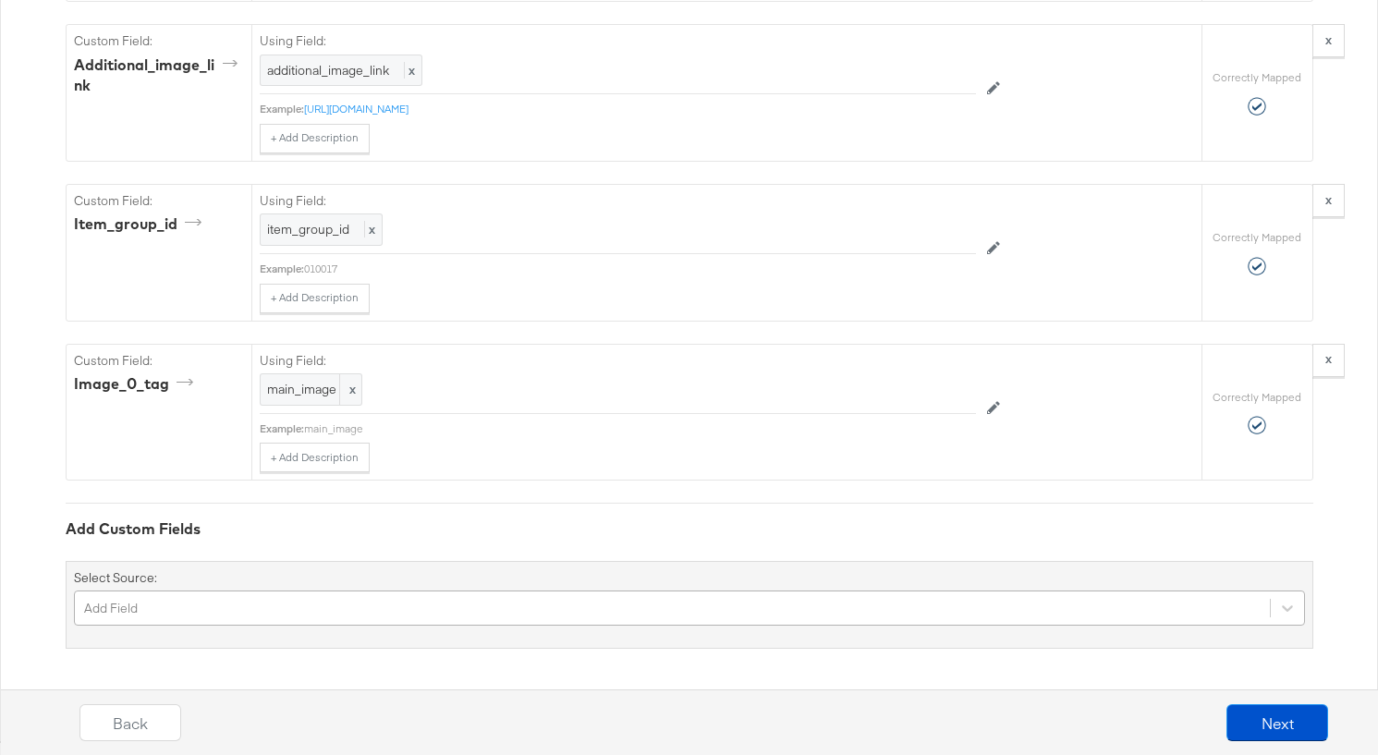
click at [458, 615] on div "Add Field" at bounding box center [689, 608] width 1231 height 35
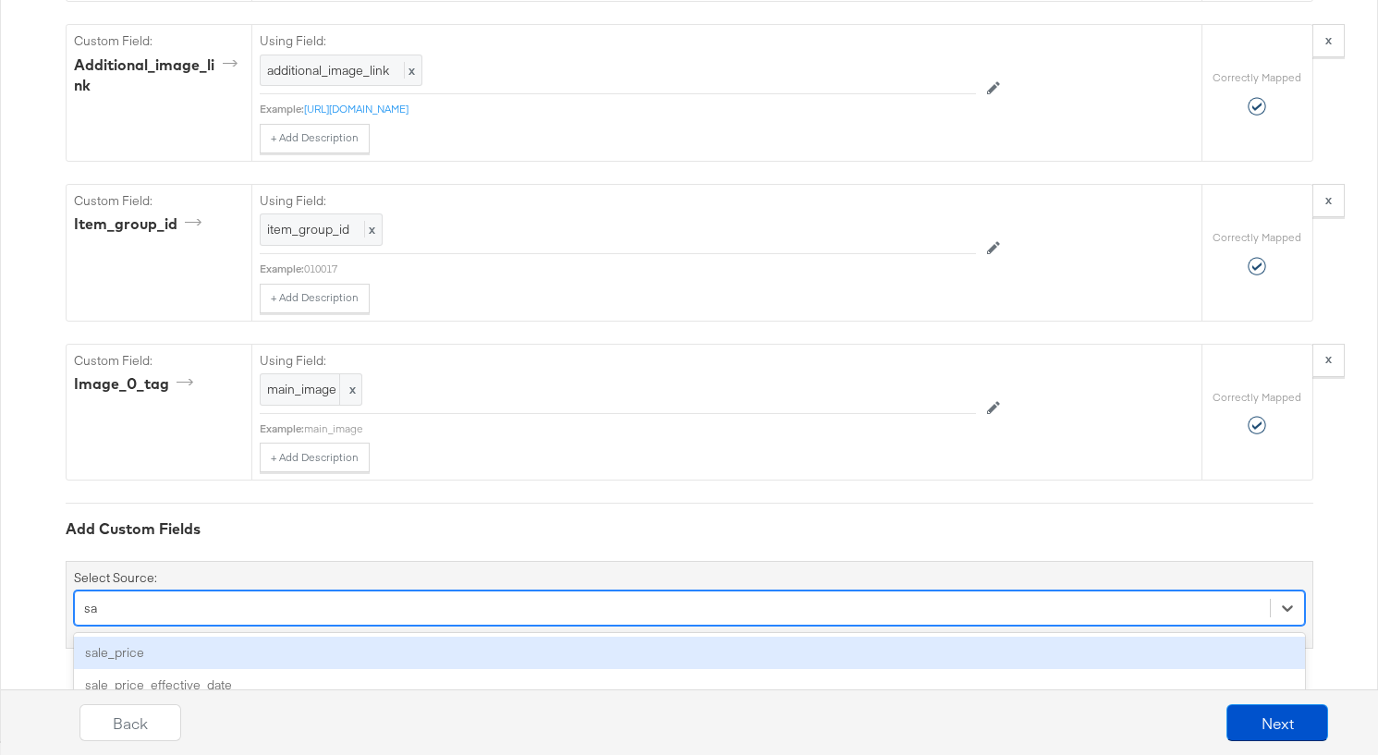
type input "[PERSON_NAME]"
click at [438, 650] on div "sale_price" at bounding box center [689, 653] width 1231 height 32
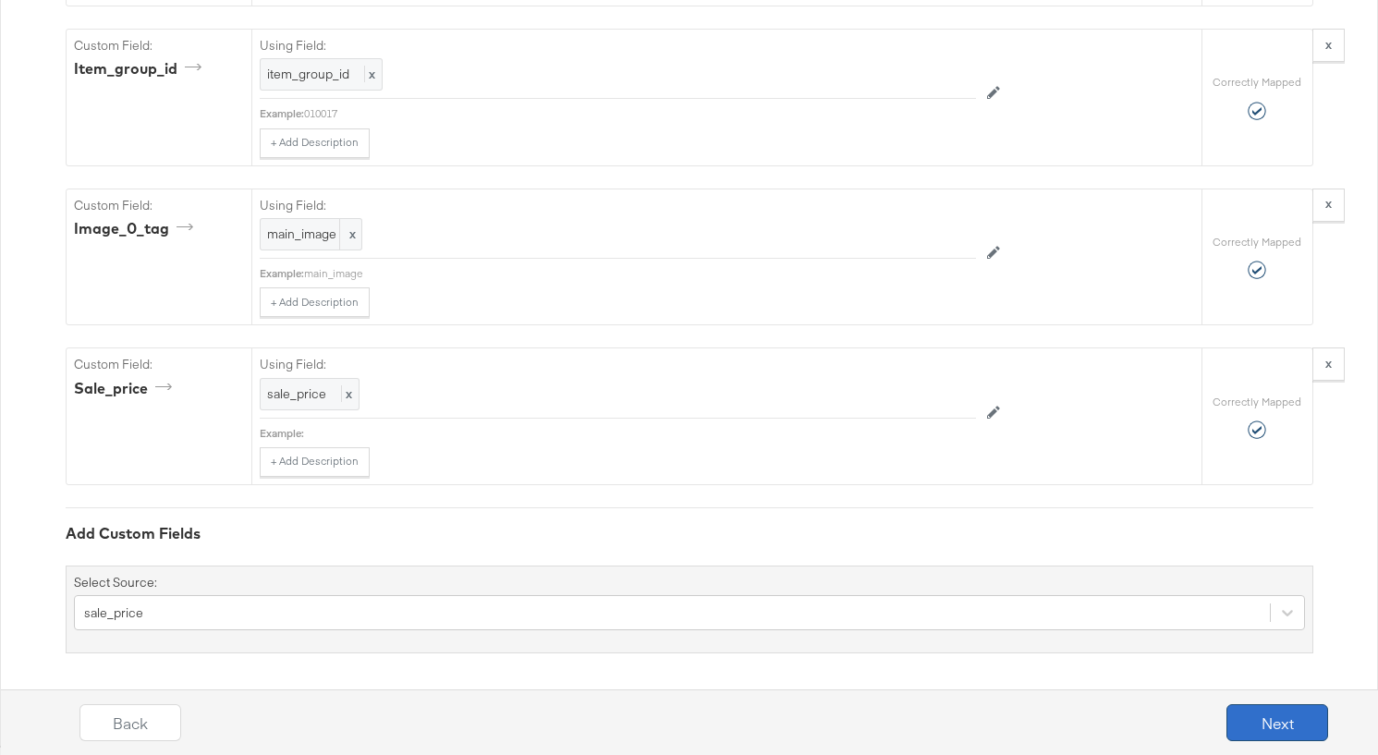
click at [1291, 721] on button "Next" at bounding box center [1278, 722] width 102 height 37
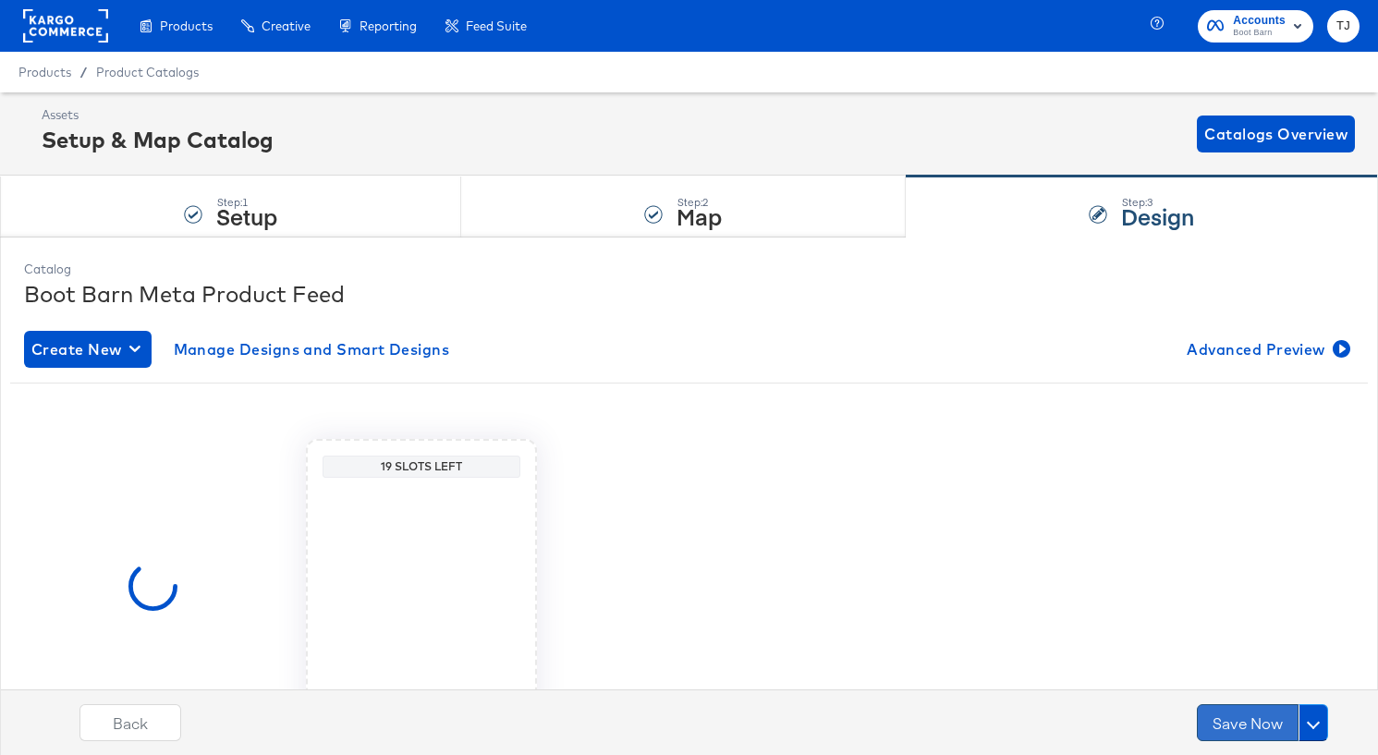
click at [1254, 723] on button "Save Now" at bounding box center [1248, 722] width 102 height 37
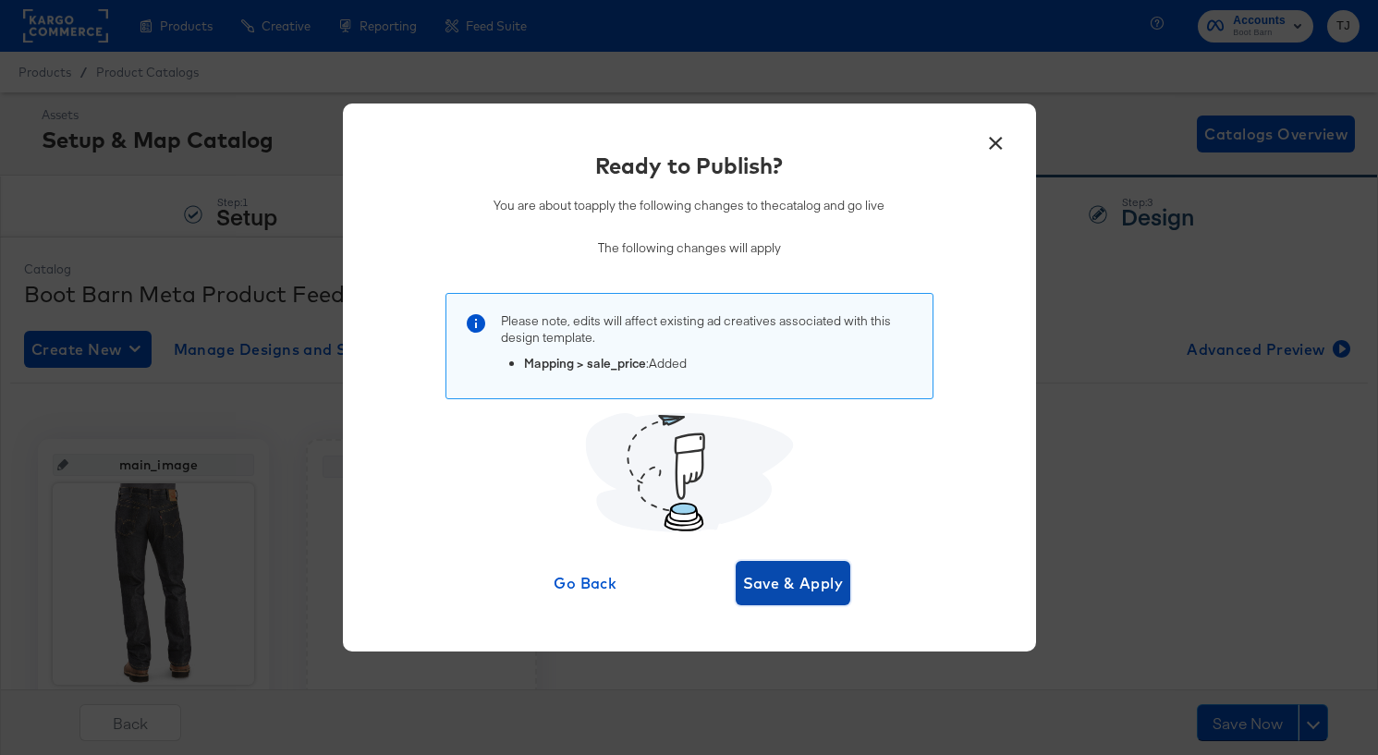
click at [806, 579] on span "Save & Apply" at bounding box center [793, 583] width 101 height 26
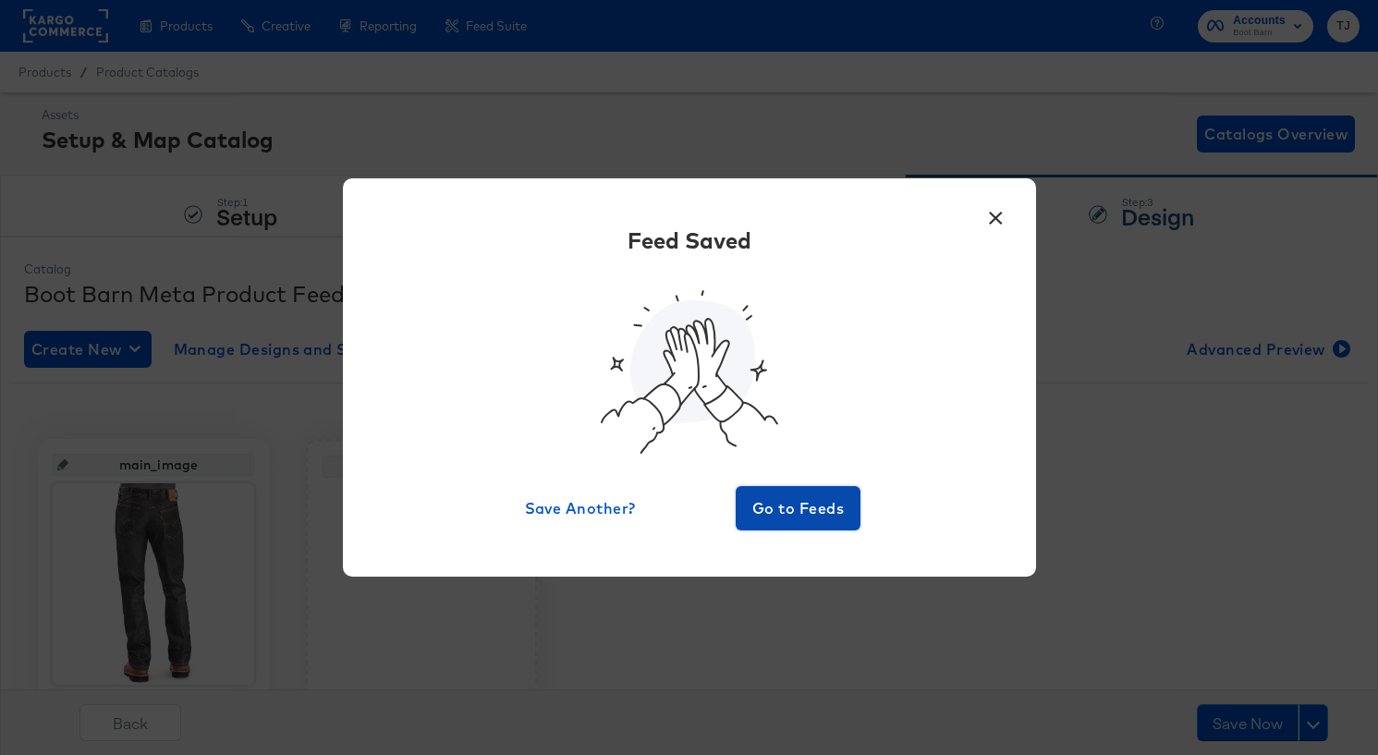
click at [788, 508] on span "Go to Feeds" at bounding box center [798, 508] width 111 height 26
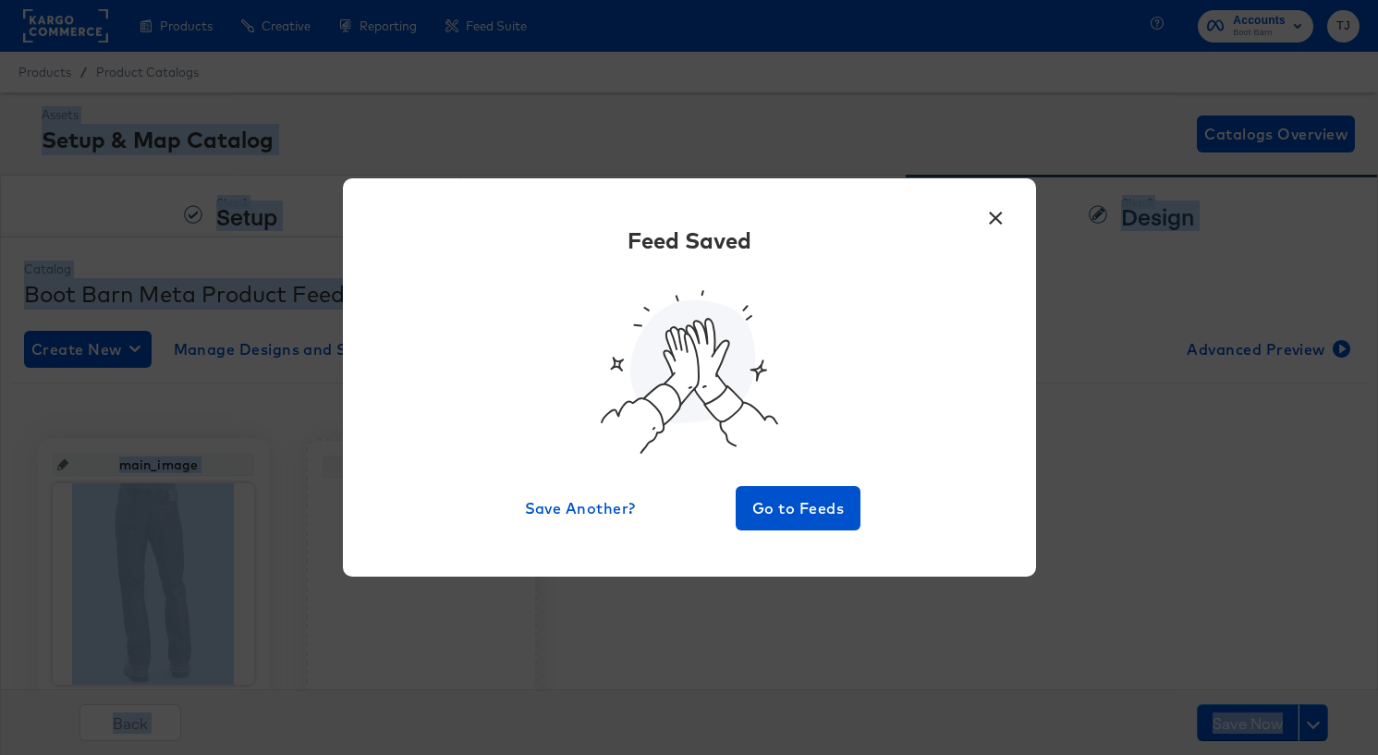
click at [788, 508] on div "Assets Setup & Map Catalog Catalogs Overview Step: 1 Setup Step: 2 Map Step: 3 …" at bounding box center [689, 486] width 1378 height 789
